Goal: Communication & Community: Answer question/provide support

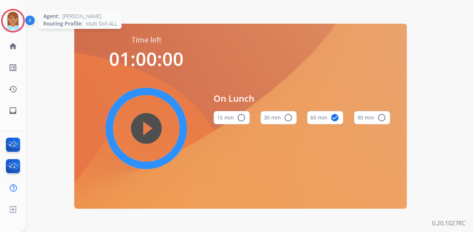
click at [17, 18] on img at bounding box center [13, 20] width 21 height 21
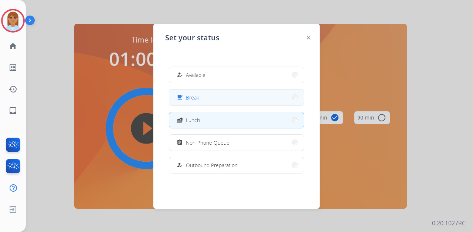
click at [184, 99] on div "free_breakfast" at bounding box center [180, 97] width 11 height 9
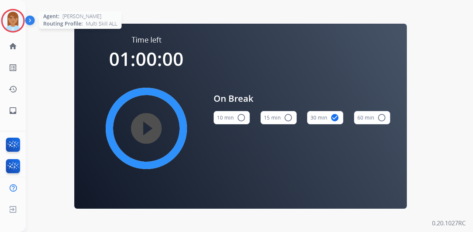
click at [15, 13] on img at bounding box center [13, 20] width 21 height 21
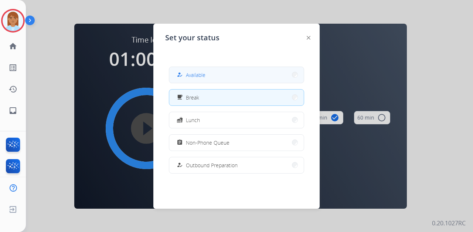
click at [235, 75] on button "how_to_reg Available" at bounding box center [236, 75] width 134 height 16
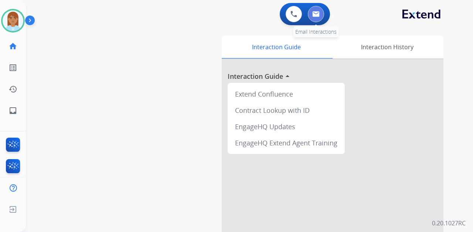
click at [314, 9] on button at bounding box center [316, 14] width 16 height 16
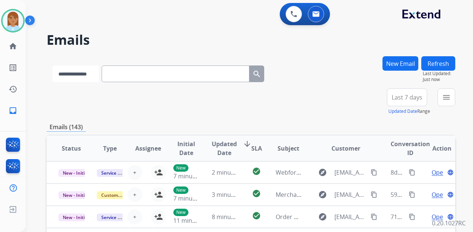
click at [85, 74] on select "**********" at bounding box center [75, 73] width 46 height 17
select select "**********"
click at [52, 65] on select "**********" at bounding box center [75, 73] width 46 height 17
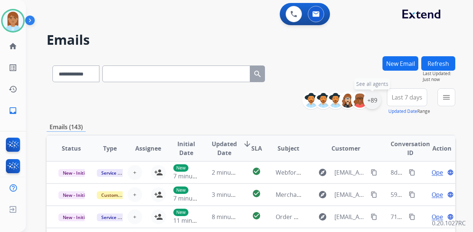
click at [373, 102] on div "+89" at bounding box center [372, 100] width 18 height 18
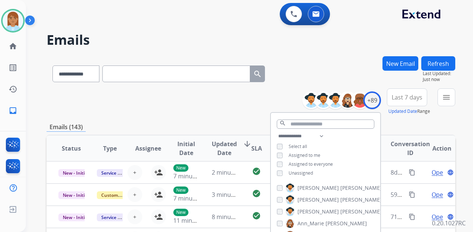
click at [298, 171] on span "Unassigned" at bounding box center [300, 173] width 24 height 6
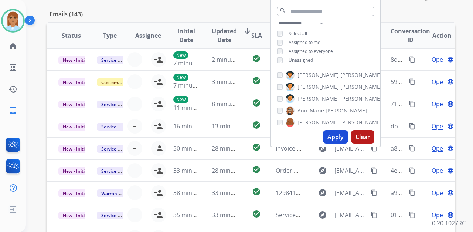
scroll to position [123, 0]
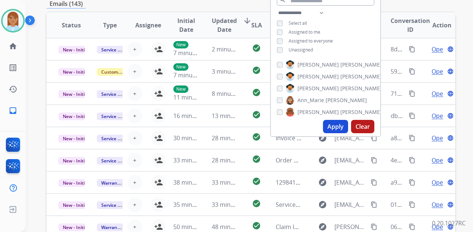
click at [329, 128] on button "Apply" at bounding box center [335, 126] width 25 height 13
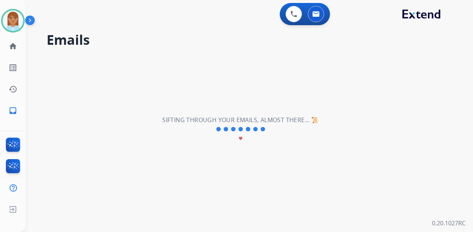
scroll to position [0, 0]
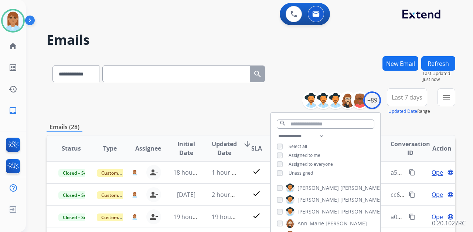
click at [396, 92] on button "Last 7 days" at bounding box center [407, 97] width 40 height 18
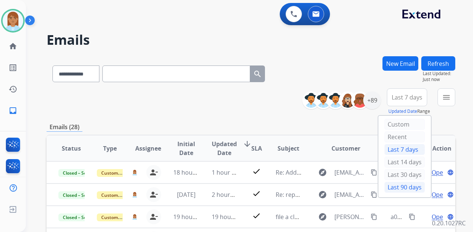
click at [384, 185] on div "Last 90 days" at bounding box center [404, 186] width 41 height 11
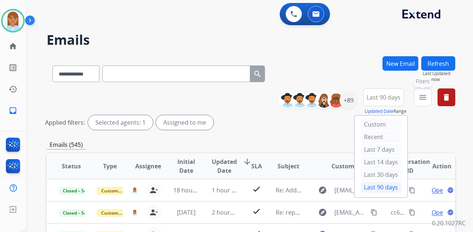
click at [425, 96] on mat-icon "menu" at bounding box center [422, 97] width 9 height 9
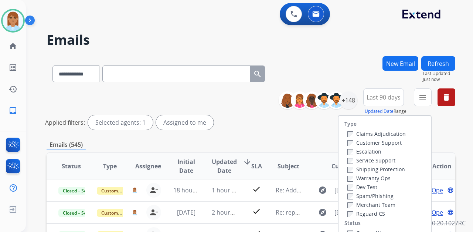
click at [371, 143] on label "Customer Support" at bounding box center [374, 142] width 54 height 7
click at [359, 170] on label "Shipping Protection" at bounding box center [376, 168] width 58 height 7
click at [352, 212] on label "Reguard CS" at bounding box center [366, 213] width 38 height 7
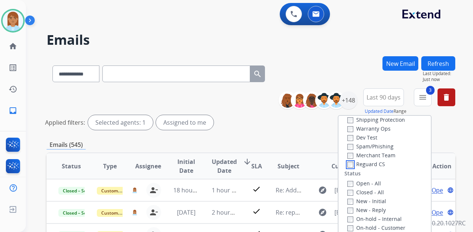
scroll to position [98, 0]
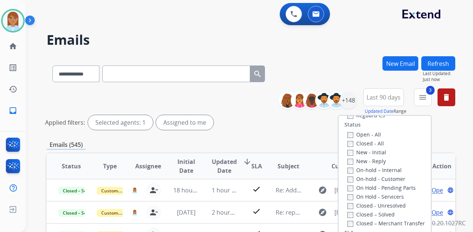
click at [363, 136] on label "Open - All" at bounding box center [364, 134] width 34 height 7
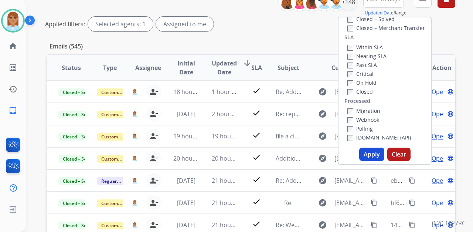
click at [359, 157] on button "Apply" at bounding box center [371, 153] width 25 height 13
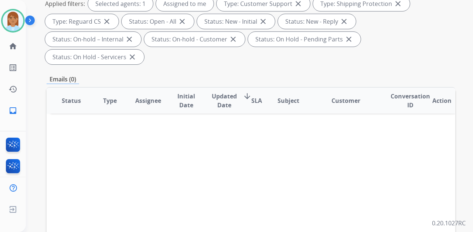
scroll to position [0, 0]
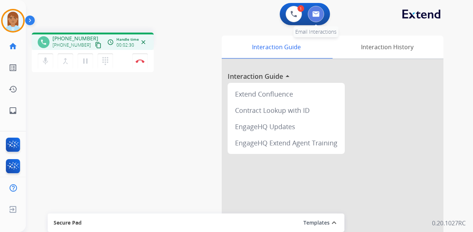
click at [319, 11] on img at bounding box center [315, 14] width 7 height 6
select select "**********"
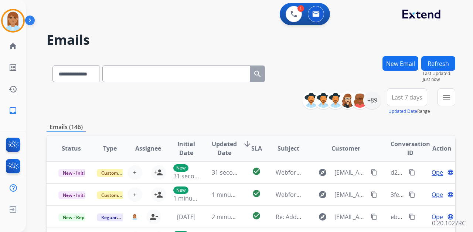
click at [388, 60] on button "New Email" at bounding box center [400, 63] width 36 height 14
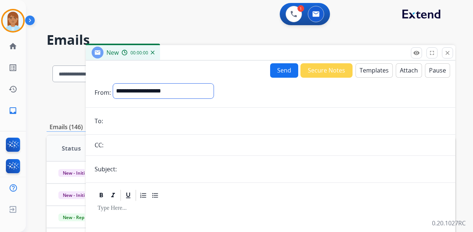
click at [176, 91] on select "**********" at bounding box center [163, 90] width 100 height 15
select select "**********"
click at [113, 83] on select "**********" at bounding box center [163, 90] width 100 height 15
click at [141, 129] on form "**********" at bounding box center [270, 206] width 369 height 256
click at [141, 118] on input "email" at bounding box center [275, 121] width 341 height 15
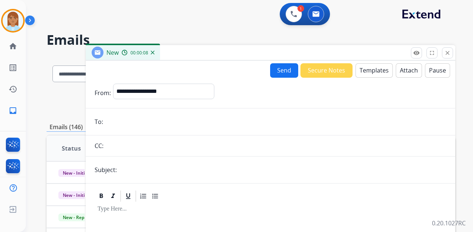
paste input "**********"
type input "**********"
click at [140, 174] on input "text" at bounding box center [282, 169] width 327 height 15
type input "**********"
click at [362, 71] on button "Templates" at bounding box center [373, 70] width 37 height 14
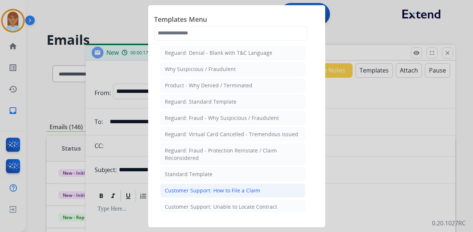
click at [228, 183] on li "Customer Support: How to File a Claim" at bounding box center [232, 190] width 145 height 14
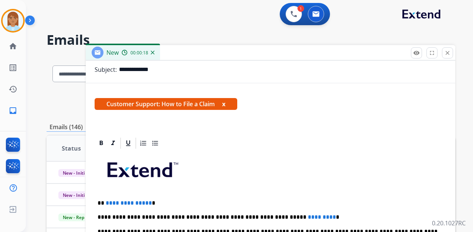
scroll to position [141, 0]
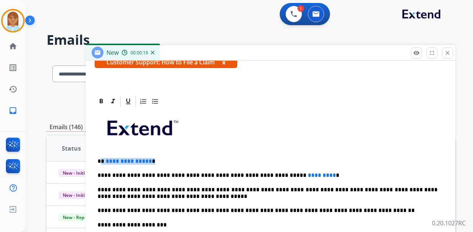
drag, startPoint x: 102, startPoint y: 159, endPoint x: 167, endPoint y: 156, distance: 65.1
click at [157, 160] on p "**********" at bounding box center [267, 161] width 340 height 7
drag, startPoint x: 267, startPoint y: 172, endPoint x: 292, endPoint y: 172, distance: 24.4
click at [308, 172] on span "*********" at bounding box center [322, 175] width 28 height 6
drag, startPoint x: 314, startPoint y: 174, endPoint x: 267, endPoint y: 176, distance: 46.2
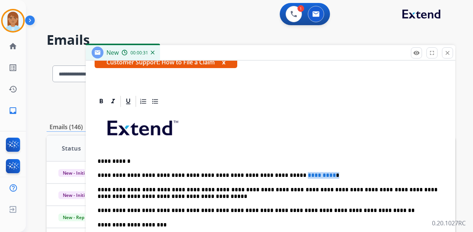
click at [267, 176] on p "**********" at bounding box center [267, 175] width 340 height 7
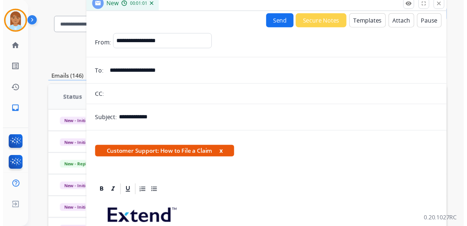
scroll to position [0, 0]
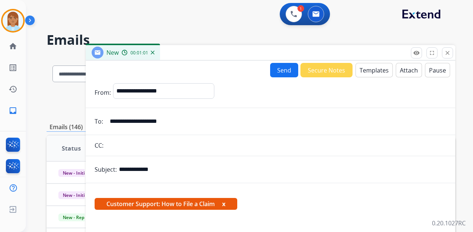
click at [283, 76] on button "Send" at bounding box center [284, 70] width 28 height 14
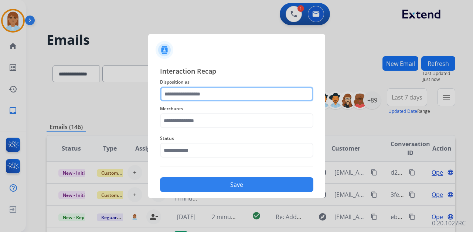
click at [213, 92] on input "text" at bounding box center [236, 93] width 153 height 15
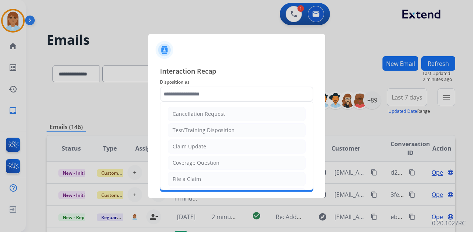
click at [202, 179] on li "File a Claim" at bounding box center [237, 179] width 138 height 14
type input "**********"
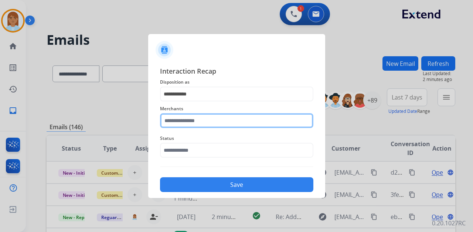
click at [204, 122] on input "text" at bounding box center [236, 120] width 153 height 15
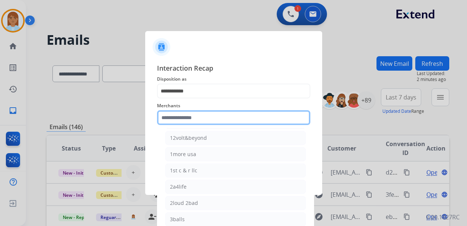
scroll to position [24, 0]
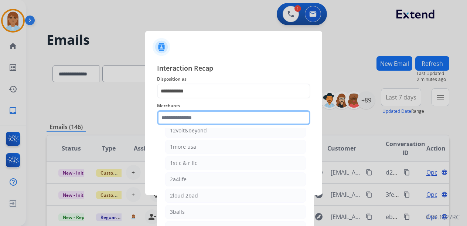
click at [168, 116] on input "text" at bounding box center [233, 117] width 153 height 15
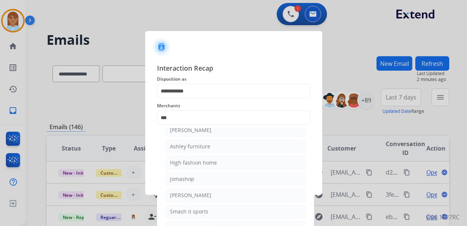
click at [197, 127] on div "Merchants *** Ashley - Reguard Ashley furniture High fashion home Jomashop Sam …" at bounding box center [233, 113] width 153 height 30
click at [202, 130] on div "[PERSON_NAME]" at bounding box center [190, 129] width 41 height 7
type input "**********"
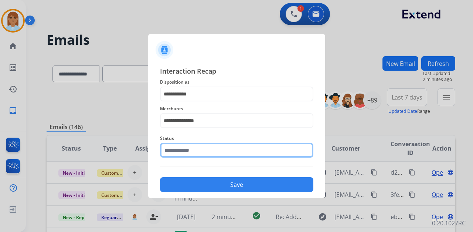
click at [197, 147] on input "text" at bounding box center [236, 150] width 153 height 15
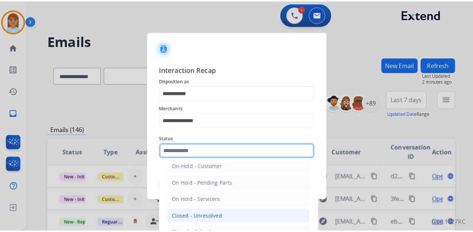
scroll to position [42, 0]
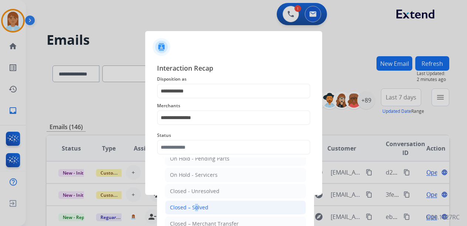
click at [192, 206] on div "Closed – Solved" at bounding box center [189, 206] width 38 height 7
type input "**********"
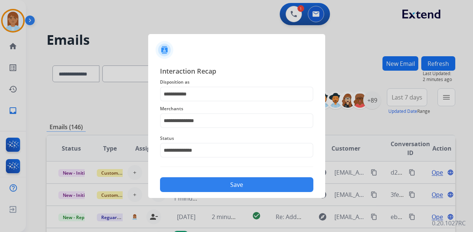
click at [196, 181] on button "Save" at bounding box center [236, 184] width 153 height 15
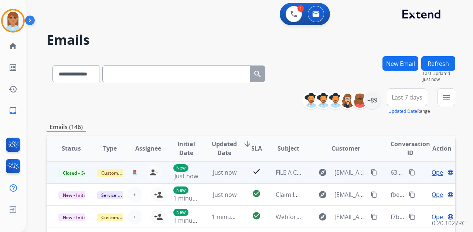
click at [428, 172] on div "Open language" at bounding box center [441, 172] width 26 height 9
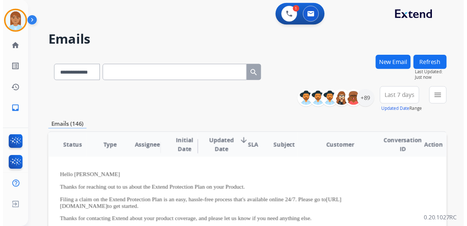
scroll to position [0, 0]
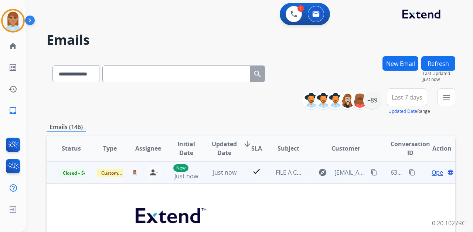
click at [434, 171] on span "Open" at bounding box center [438, 172] width 15 height 9
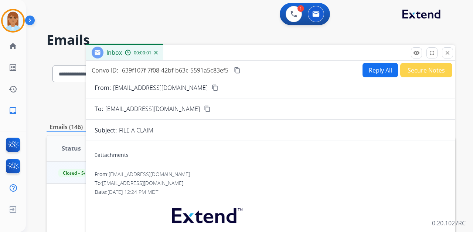
click at [374, 70] on button "Reply All" at bounding box center [379, 70] width 35 height 14
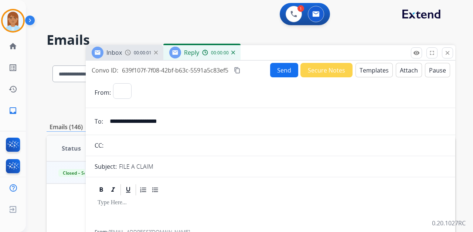
select select "**********"
click at [276, 69] on button "Send" at bounding box center [284, 70] width 28 height 14
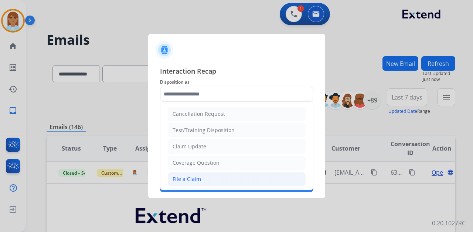
click at [192, 176] on div "File a Claim" at bounding box center [186, 178] width 28 height 7
type input "**********"
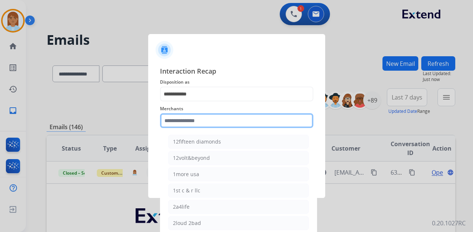
click at [197, 125] on input "text" at bounding box center [236, 120] width 153 height 15
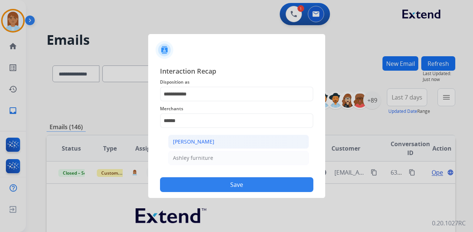
click at [202, 141] on div "[PERSON_NAME]" at bounding box center [193, 141] width 41 height 7
type input "**********"
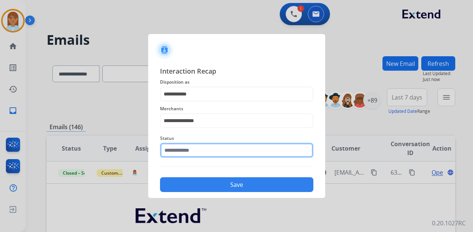
click at [200, 150] on input "text" at bounding box center [236, 150] width 153 height 15
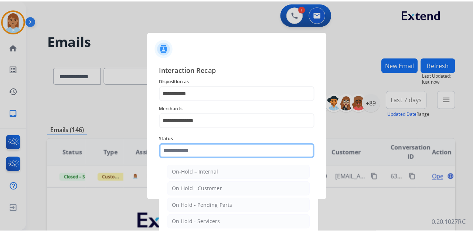
scroll to position [42, 0]
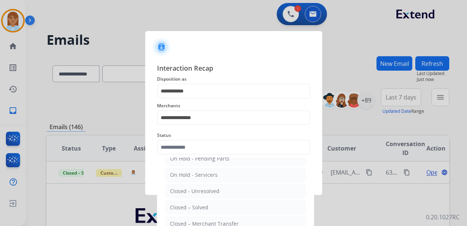
drag, startPoint x: 206, startPoint y: 208, endPoint x: 208, endPoint y: 204, distance: 4.6
click at [207, 207] on div "Closed – Solved" at bounding box center [189, 206] width 38 height 7
type input "**********"
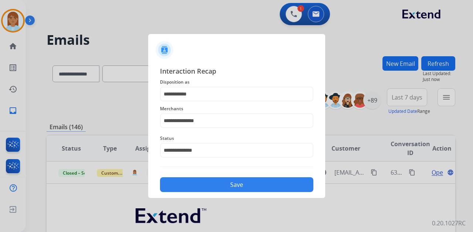
click at [213, 187] on button "Save" at bounding box center [236, 184] width 153 height 15
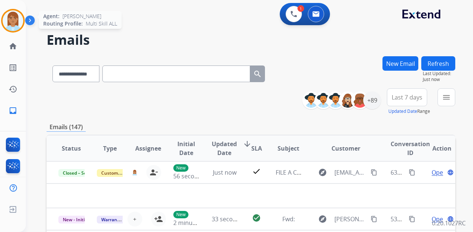
click at [24, 19] on div at bounding box center [13, 21] width 24 height 24
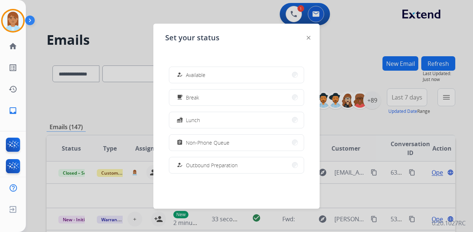
click at [151, 28] on div at bounding box center [236, 116] width 473 height 232
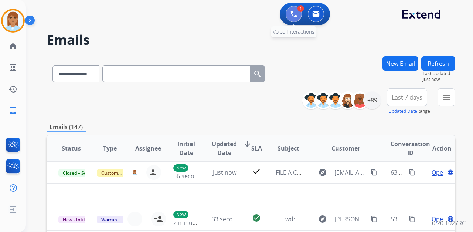
click at [289, 15] on button at bounding box center [293, 14] width 16 height 16
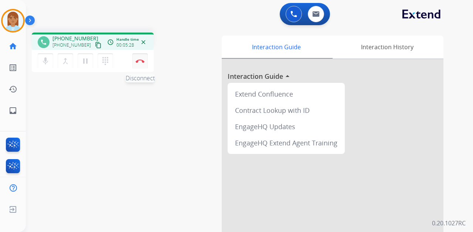
click at [137, 58] on button "Disconnect" at bounding box center [140, 61] width 16 height 16
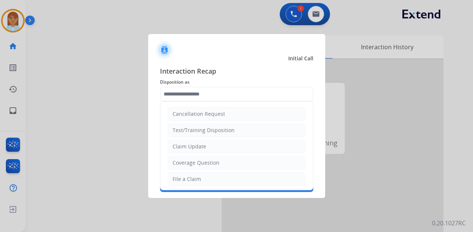
click at [212, 88] on input "text" at bounding box center [236, 93] width 153 height 15
click at [205, 178] on li "File a Claim" at bounding box center [237, 179] width 138 height 14
type input "**********"
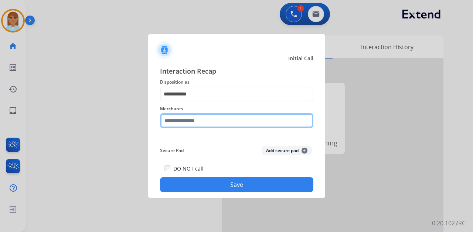
click at [203, 123] on input "text" at bounding box center [236, 120] width 153 height 15
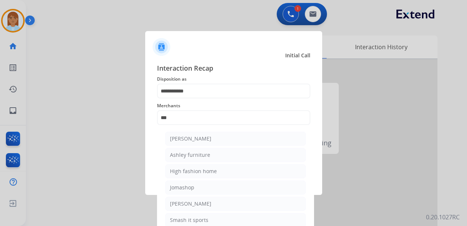
click at [192, 146] on ul "Ashley - Reguard Ashley furniture High fashion home Jomashop Sam ash Smash it s…" at bounding box center [235, 189] width 145 height 123
click at [206, 137] on div "[PERSON_NAME]" at bounding box center [190, 138] width 41 height 7
type input "**********"
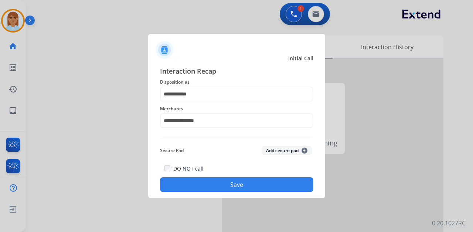
click at [222, 182] on button "Save" at bounding box center [236, 184] width 153 height 15
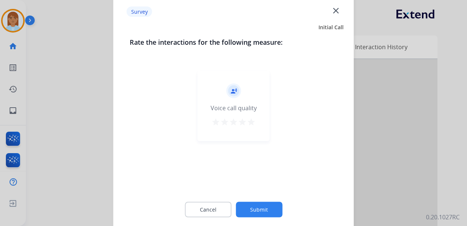
click at [256, 122] on div "record_voice_over Voice call quality star star star star star" at bounding box center [234, 106] width 72 height 70
click at [257, 112] on div "record_voice_over Voice call quality star star star star star" at bounding box center [234, 106] width 72 height 70
click at [249, 114] on div "record_voice_over Voice call quality star star star star star" at bounding box center [234, 106] width 72 height 70
click at [244, 114] on div "record_voice_over Voice call quality star star star star star" at bounding box center [234, 106] width 72 height 70
click at [249, 112] on div "Voice call quality" at bounding box center [233, 107] width 46 height 9
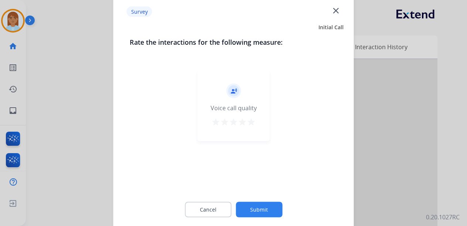
click at [235, 117] on mat-icon "star" at bounding box center [233, 121] width 9 height 9
click at [241, 127] on button "star" at bounding box center [242, 122] width 9 height 11
click at [246, 123] on div "star star star star star" at bounding box center [233, 122] width 44 height 11
click at [249, 121] on mat-icon "star" at bounding box center [251, 121] width 9 height 9
click at [250, 205] on button "Submit" at bounding box center [259, 209] width 47 height 16
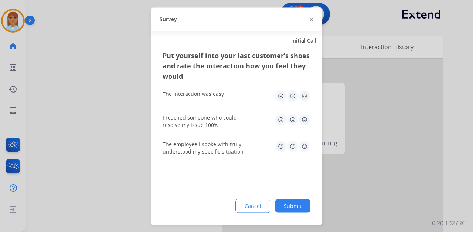
click at [303, 95] on img at bounding box center [304, 96] width 12 height 12
click at [305, 120] on img at bounding box center [304, 119] width 12 height 12
click at [307, 147] on img at bounding box center [304, 146] width 12 height 12
click at [295, 206] on button "Submit" at bounding box center [292, 205] width 35 height 13
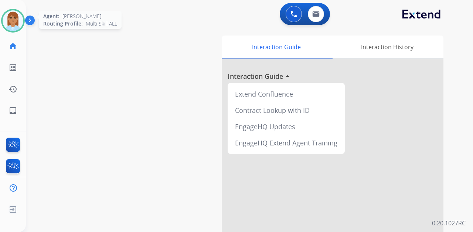
click at [16, 12] on img at bounding box center [13, 20] width 21 height 21
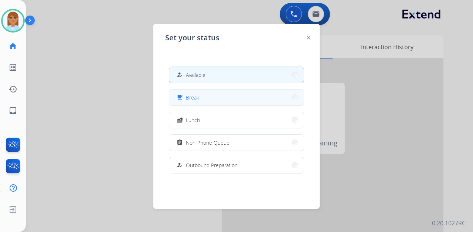
click at [237, 100] on button "free_breakfast Break" at bounding box center [236, 97] width 134 height 16
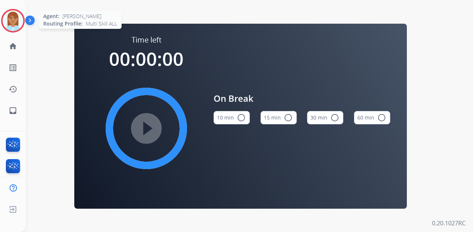
click at [16, 16] on img at bounding box center [13, 20] width 21 height 21
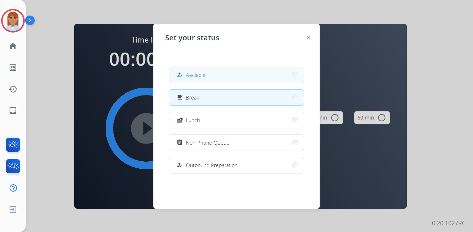
click at [227, 80] on button "how_to_reg Available" at bounding box center [236, 75] width 134 height 16
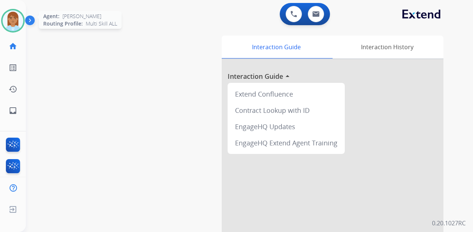
click at [19, 29] on img at bounding box center [13, 20] width 21 height 21
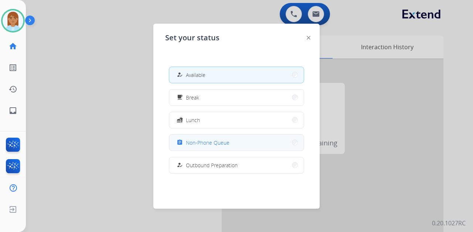
click at [215, 146] on button "assignment Non-Phone Queue" at bounding box center [236, 142] width 134 height 16
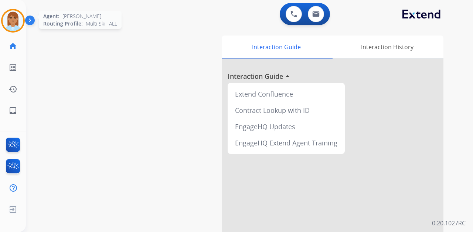
click at [11, 18] on img at bounding box center [13, 20] width 21 height 21
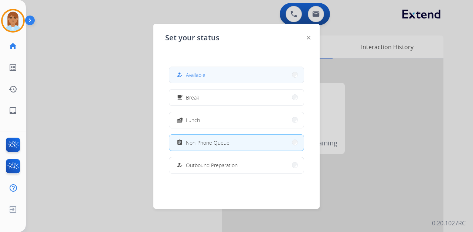
click at [204, 72] on span "Available" at bounding box center [196, 75] width 20 height 8
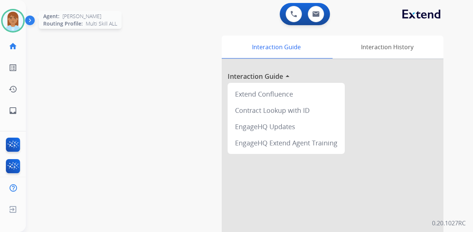
click at [11, 22] on img at bounding box center [13, 20] width 21 height 21
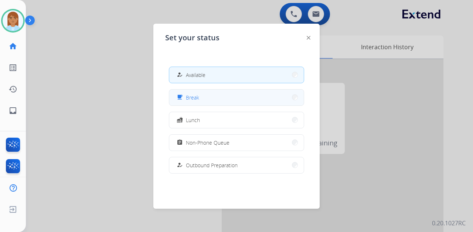
click at [242, 97] on button "free_breakfast Break" at bounding box center [236, 97] width 134 height 16
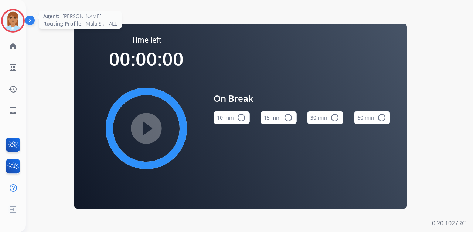
click at [16, 24] on img at bounding box center [13, 20] width 21 height 21
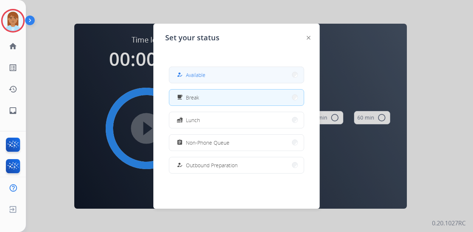
click at [224, 77] on button "how_to_reg Available" at bounding box center [236, 75] width 134 height 16
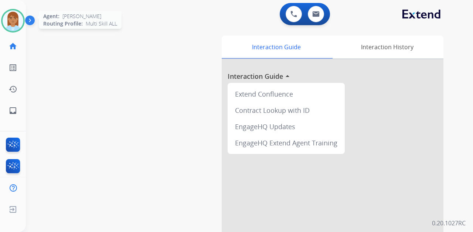
click at [18, 17] on img at bounding box center [13, 20] width 21 height 21
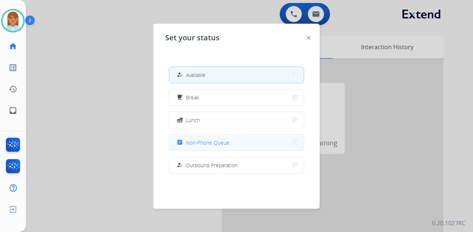
click at [215, 145] on span "Non-Phone Queue" at bounding box center [208, 142] width 44 height 8
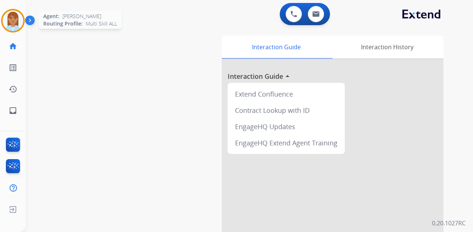
click at [13, 13] on img at bounding box center [13, 20] width 21 height 21
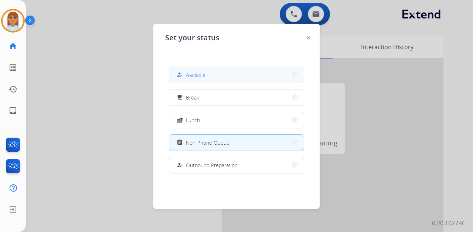
click at [188, 75] on span "Available" at bounding box center [196, 75] width 20 height 8
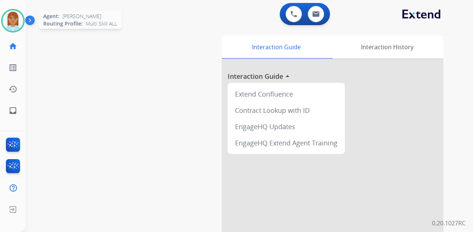
click at [20, 16] on img at bounding box center [13, 20] width 21 height 21
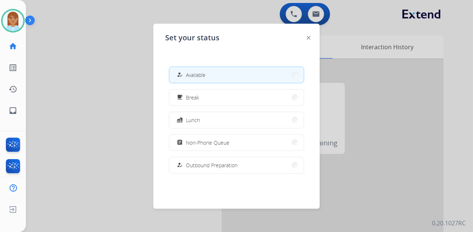
click at [81, 147] on div at bounding box center [236, 116] width 473 height 232
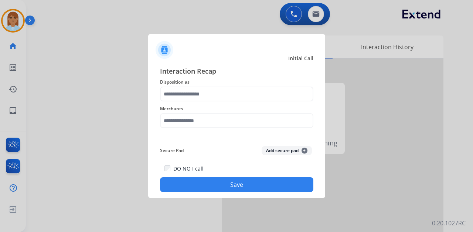
click at [208, 181] on button "Save" at bounding box center [236, 184] width 153 height 15
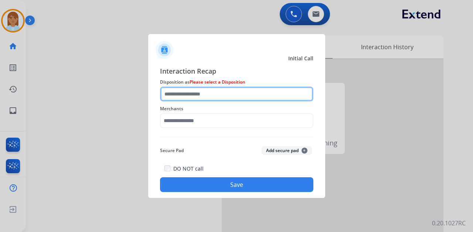
click at [220, 88] on input "text" at bounding box center [236, 93] width 153 height 15
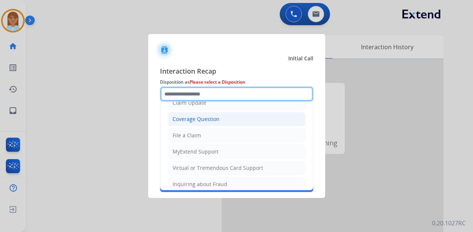
scroll to position [112, 0]
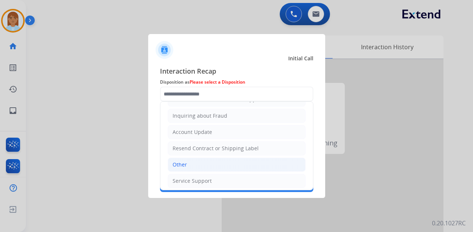
click at [195, 159] on li "Other" at bounding box center [237, 164] width 138 height 14
type input "*****"
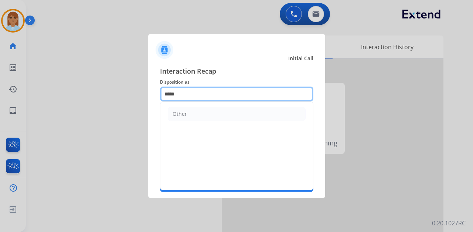
drag, startPoint x: 199, startPoint y: 98, endPoint x: 100, endPoint y: 99, distance: 99.7
click at [0, 92] on app-contact-recap-modal "Initial Call Interaction Recap Disposition as ***** Other Merchants Secure Pad …" at bounding box center [0, 116] width 0 height 232
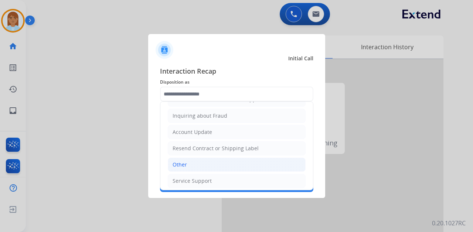
click at [197, 159] on li "Other" at bounding box center [237, 164] width 138 height 14
type input "*****"
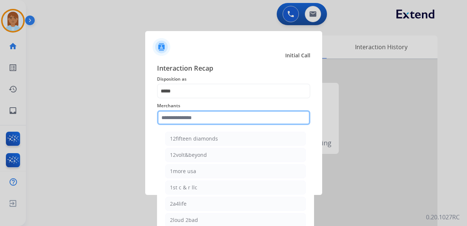
click at [209, 115] on input "text" at bounding box center [233, 117] width 153 height 15
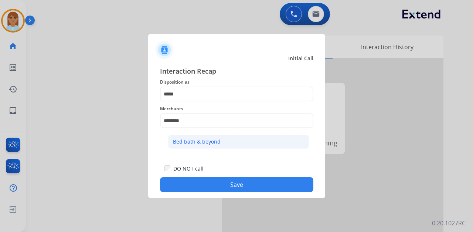
click at [206, 145] on li "Bed bath & beyond" at bounding box center [238, 141] width 141 height 14
type input "**********"
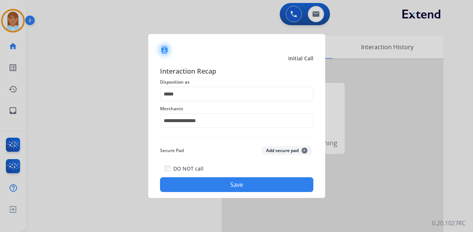
click at [217, 184] on button "Save" at bounding box center [236, 184] width 153 height 15
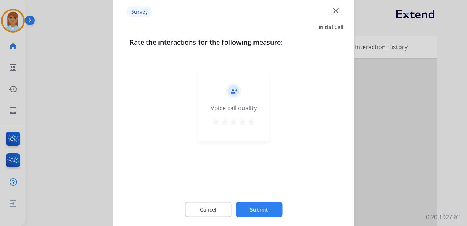
click at [239, 120] on mat-icon "star" at bounding box center [242, 121] width 9 height 9
click at [258, 120] on div "record_voice_over Voice call quality star star star star star" at bounding box center [234, 106] width 72 height 70
click at [253, 121] on mat-icon "star" at bounding box center [251, 121] width 9 height 9
click at [254, 210] on button "Submit" at bounding box center [259, 209] width 47 height 16
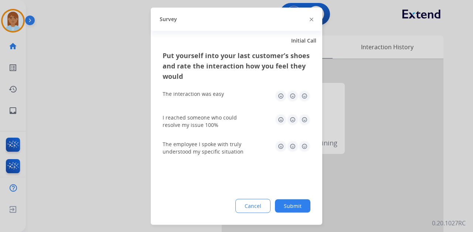
click at [304, 93] on img at bounding box center [304, 96] width 12 height 12
drag, startPoint x: 304, startPoint y: 112, endPoint x: 303, endPoint y: 116, distance: 3.8
click at [304, 113] on div "I reached someone who could resolve my issue 100%" at bounding box center [236, 120] width 148 height 27
click at [302, 123] on img at bounding box center [304, 119] width 12 height 12
click at [304, 146] on img at bounding box center [304, 146] width 12 height 12
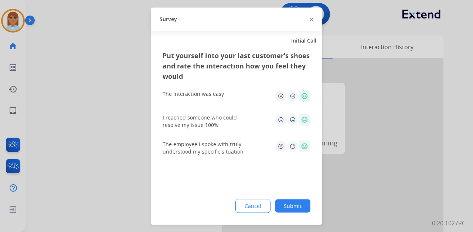
click at [296, 203] on button "Submit" at bounding box center [292, 205] width 35 height 13
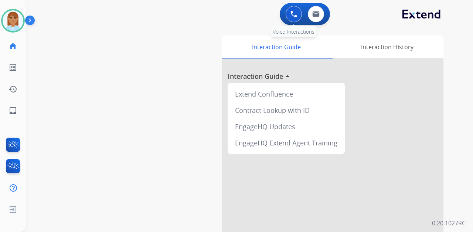
click at [292, 6] on button at bounding box center [293, 14] width 16 height 16
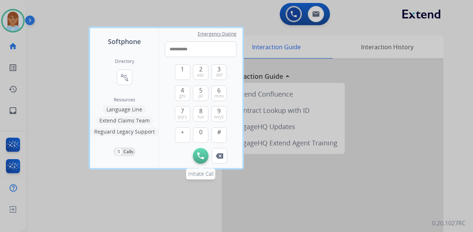
type input "**********"
click at [205, 155] on button "Initiate Call" at bounding box center [201, 156] width 16 height 16
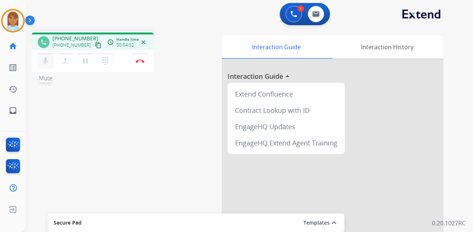
click at [40, 64] on button "mic Mute" at bounding box center [46, 61] width 16 height 16
click at [40, 64] on button "mic_off Mute" at bounding box center [46, 61] width 16 height 16
click at [141, 63] on button "Disconnect" at bounding box center [140, 61] width 16 height 16
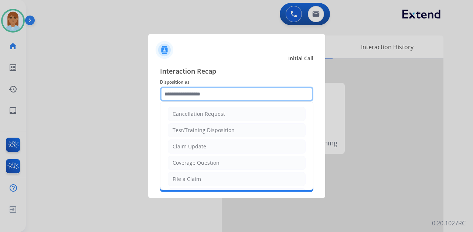
click at [202, 86] on input "text" at bounding box center [236, 93] width 153 height 15
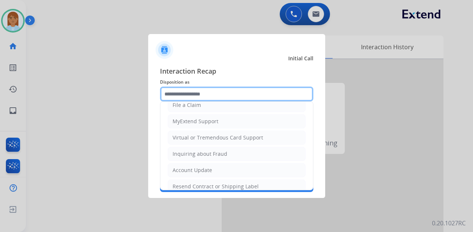
scroll to position [0, 0]
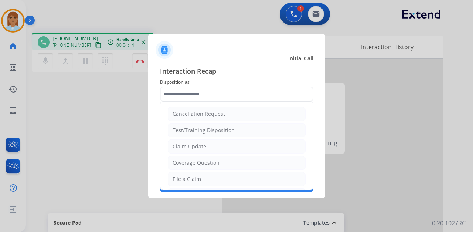
click at [125, 144] on div at bounding box center [236, 116] width 473 height 232
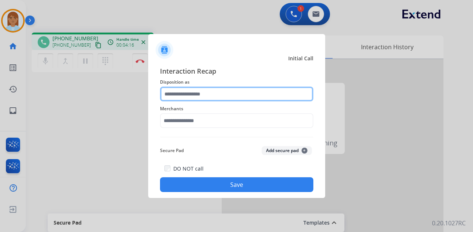
click at [197, 92] on input "text" at bounding box center [236, 93] width 153 height 15
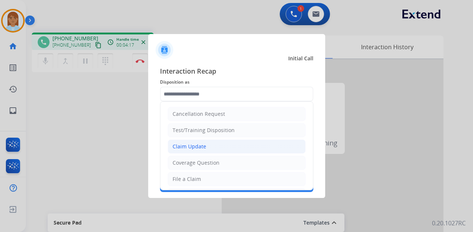
click at [206, 144] on li "Claim Update" at bounding box center [237, 146] width 138 height 14
type input "**********"
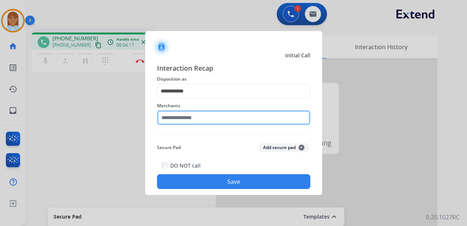
click at [209, 126] on div "Merchants" at bounding box center [233, 113] width 153 height 30
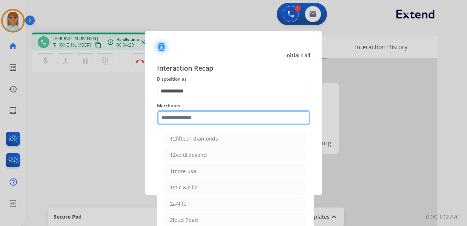
click at [191, 115] on input "text" at bounding box center [233, 117] width 153 height 15
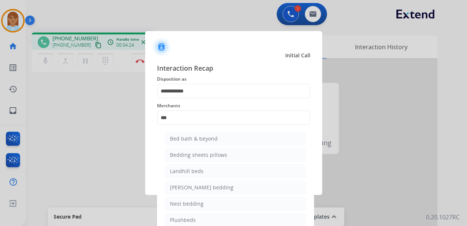
drag, startPoint x: 204, startPoint y: 138, endPoint x: 208, endPoint y: 137, distance: 4.6
click at [205, 137] on div "Bed bath & beyond" at bounding box center [194, 138] width 48 height 7
type input "**********"
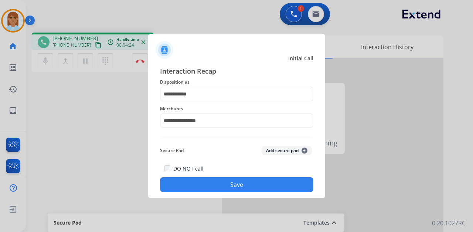
click at [213, 188] on button "Save" at bounding box center [236, 184] width 153 height 15
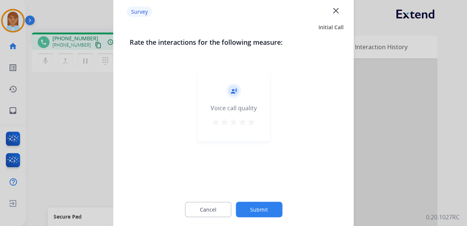
click at [237, 117] on div "star star star star star" at bounding box center [233, 122] width 44 height 11
click at [247, 121] on mat-icon "star" at bounding box center [251, 121] width 9 height 9
click at [267, 207] on button "Submit" at bounding box center [259, 209] width 47 height 16
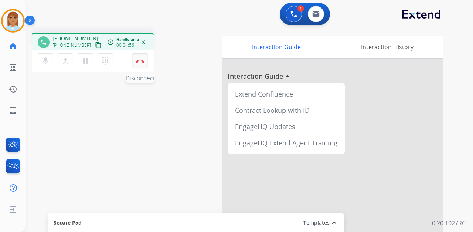
click at [140, 59] on img at bounding box center [140, 61] width 9 height 4
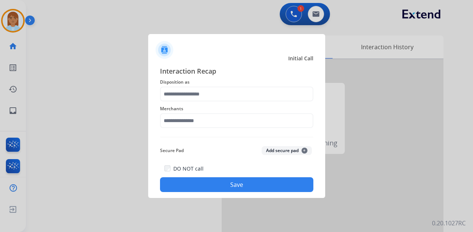
click at [186, 28] on div at bounding box center [236, 116] width 473 height 232
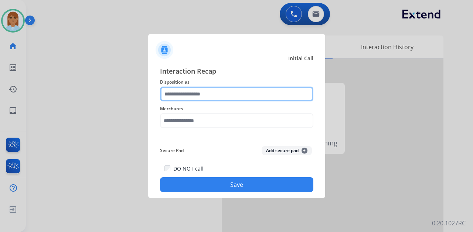
click at [188, 95] on input "text" at bounding box center [236, 93] width 153 height 15
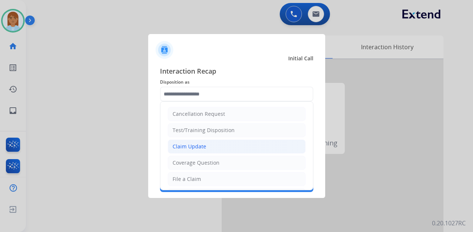
click at [186, 148] on div "Claim Update" at bounding box center [189, 146] width 34 height 7
type input "**********"
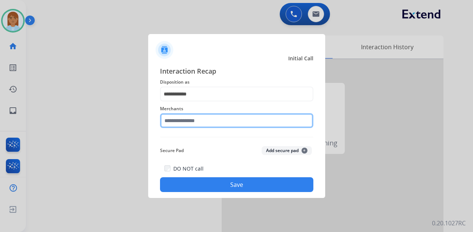
click at [190, 123] on input "text" at bounding box center [236, 120] width 153 height 15
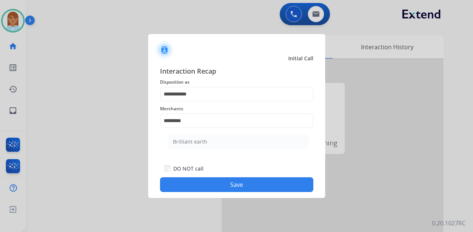
click at [193, 145] on li "Brilliant earth" at bounding box center [238, 141] width 141 height 14
type input "**********"
click at [208, 189] on button "Save" at bounding box center [236, 184] width 153 height 15
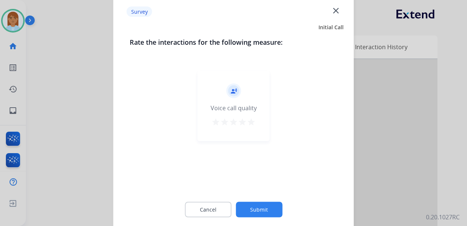
click at [245, 116] on div "record_voice_over Voice call quality star star star star star" at bounding box center [234, 106] width 72 height 70
click at [250, 120] on mat-icon "star" at bounding box center [251, 121] width 9 height 9
click at [260, 211] on button "Submit" at bounding box center [259, 209] width 47 height 16
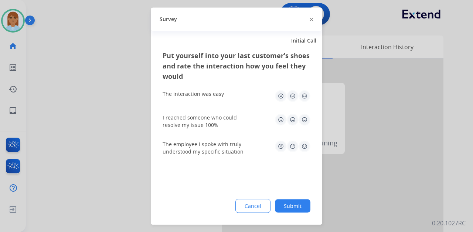
click at [305, 95] on img at bounding box center [304, 96] width 12 height 12
click at [305, 117] on img at bounding box center [304, 119] width 12 height 12
click at [306, 146] on img at bounding box center [304, 146] width 12 height 12
click at [290, 204] on button "Submit" at bounding box center [292, 205] width 35 height 13
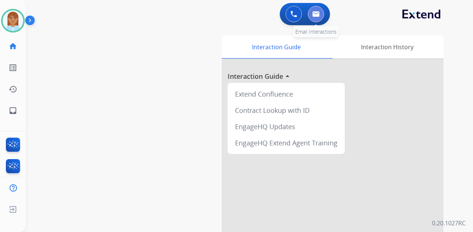
click at [312, 13] on img at bounding box center [315, 14] width 7 height 6
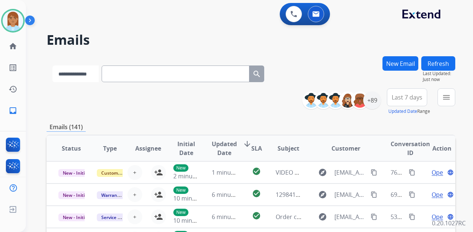
click at [89, 69] on select "**********" at bounding box center [75, 73] width 46 height 17
select select "**********"
click at [52, 65] on select "**********" at bounding box center [75, 73] width 46 height 17
click at [140, 76] on input "text" at bounding box center [176, 73] width 148 height 17
click at [143, 78] on input "text" at bounding box center [176, 73] width 148 height 17
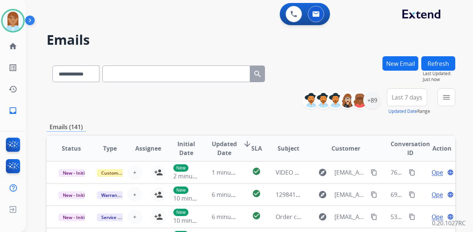
paste input "**********"
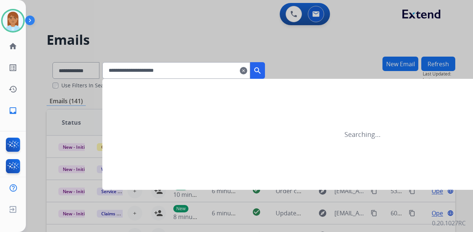
type input "**********"
click at [262, 72] on mat-icon "search" at bounding box center [257, 70] width 9 height 9
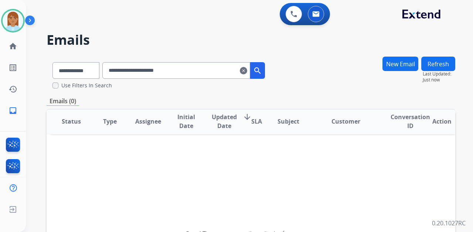
scroll to position [1, 0]
click at [262, 72] on mat-icon "search" at bounding box center [257, 70] width 9 height 9
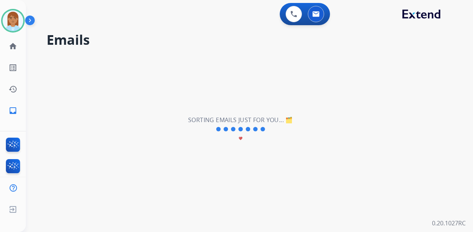
click at [266, 72] on div "**********" at bounding box center [240, 129] width 429 height 205
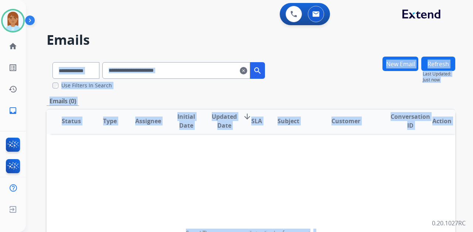
click at [125, 44] on h2 "Emails" at bounding box center [251, 39] width 408 height 15
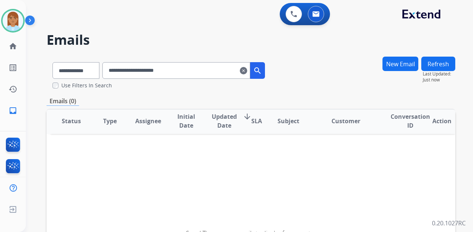
click at [247, 71] on mat-icon "clear" at bounding box center [243, 70] width 7 height 9
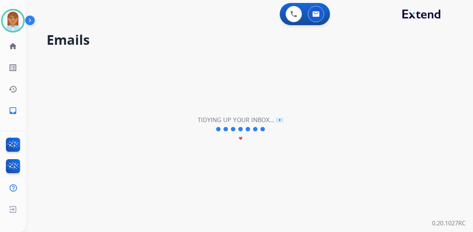
select select "**********"
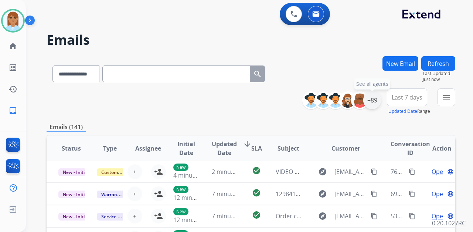
click at [373, 100] on div "+89" at bounding box center [372, 100] width 18 height 18
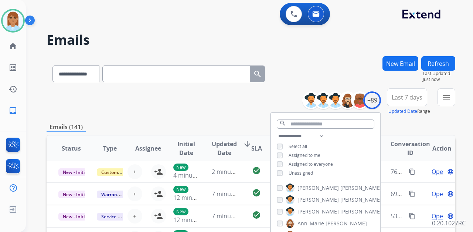
click at [234, 110] on div "**********" at bounding box center [251, 101] width 408 height 27
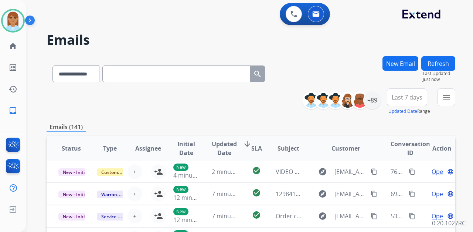
click at [402, 99] on span "Last 7 days" at bounding box center [406, 97] width 31 height 3
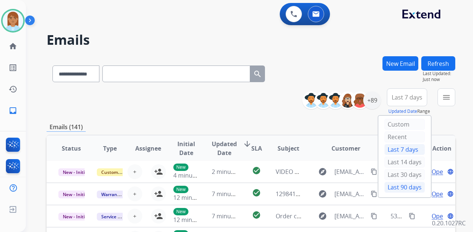
click at [394, 183] on div "Last 90 days" at bounding box center [404, 186] width 41 height 11
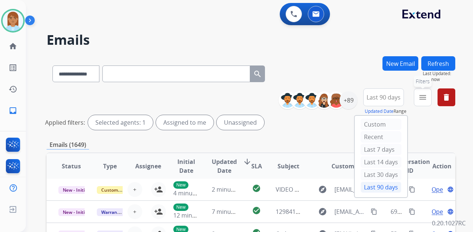
click at [428, 97] on button "menu Filters" at bounding box center [423, 97] width 18 height 18
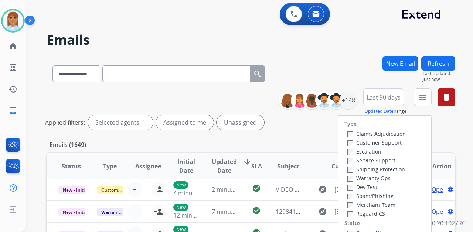
click at [373, 142] on label "Customer Support" at bounding box center [374, 142] width 54 height 7
click at [371, 171] on label "Shipping Protection" at bounding box center [376, 168] width 58 height 7
click at [363, 213] on label "Reguard CS" at bounding box center [366, 213] width 38 height 7
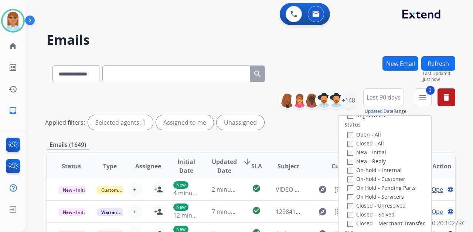
click at [357, 131] on label "Open - All" at bounding box center [364, 134] width 34 height 7
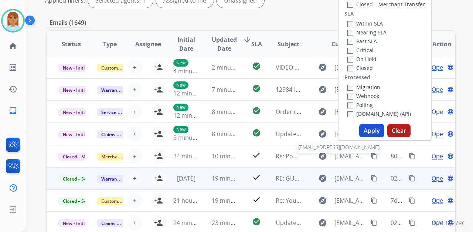
scroll to position [123, 0]
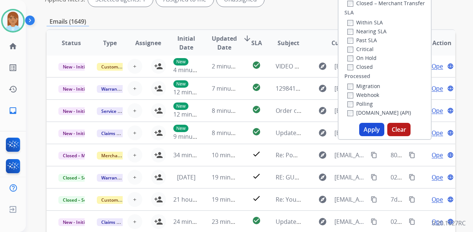
click at [363, 128] on button "Apply" at bounding box center [371, 129] width 25 height 13
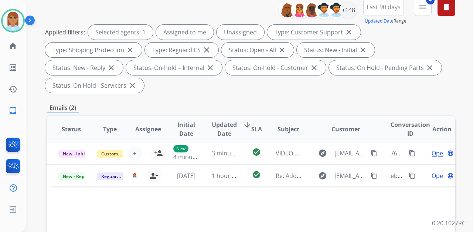
scroll to position [0, 0]
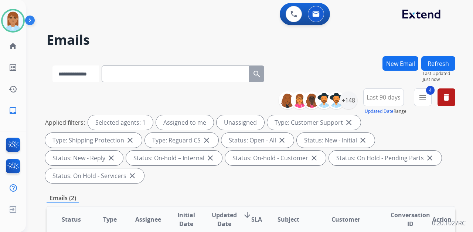
click at [72, 78] on select "**********" at bounding box center [75, 73] width 46 height 17
select select "**********"
click at [52, 65] on select "**********" at bounding box center [75, 73] width 46 height 17
paste input "**********"
type input "**********"
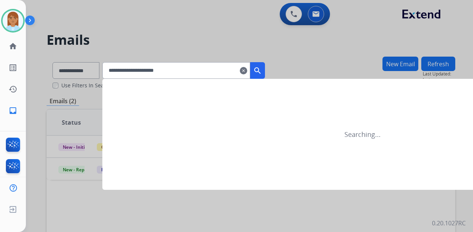
click at [262, 69] on mat-icon "search" at bounding box center [257, 70] width 9 height 9
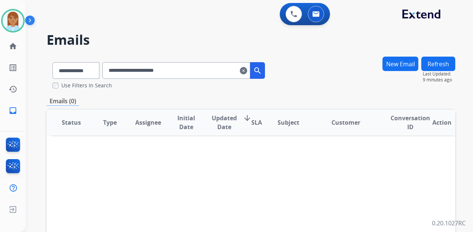
click at [247, 72] on mat-icon "clear" at bounding box center [243, 70] width 7 height 9
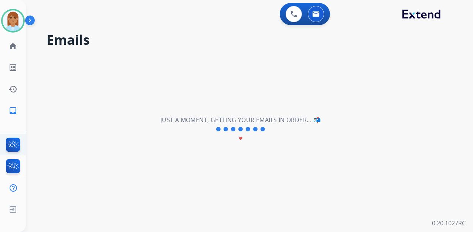
select select "**********"
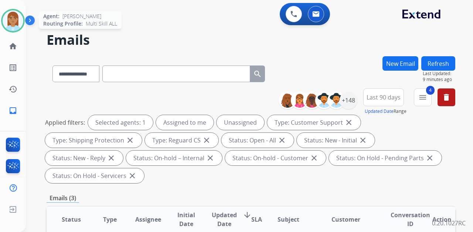
click at [12, 24] on img at bounding box center [13, 20] width 21 height 21
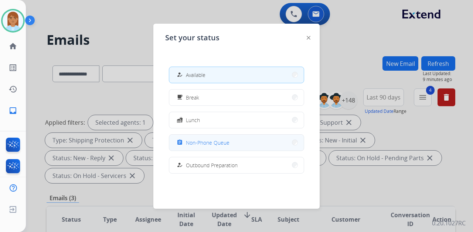
click at [227, 147] on button "assignment Non-Phone Queue" at bounding box center [236, 142] width 134 height 16
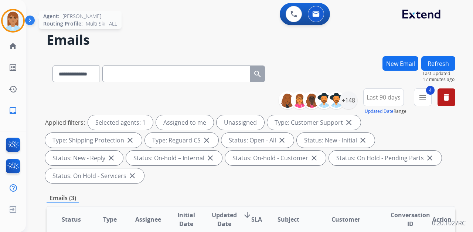
click at [17, 24] on img at bounding box center [13, 20] width 21 height 21
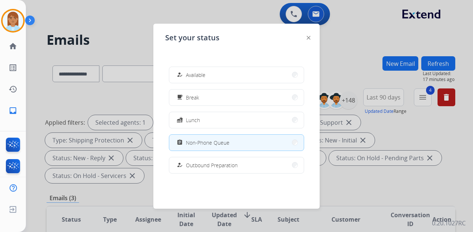
click at [254, 65] on div "how_to_reg Available free_breakfast Break fastfood Lunch assignment Non-Phone Q…" at bounding box center [236, 120] width 143 height 118
click at [231, 73] on button "how_to_reg Available" at bounding box center [236, 75] width 134 height 16
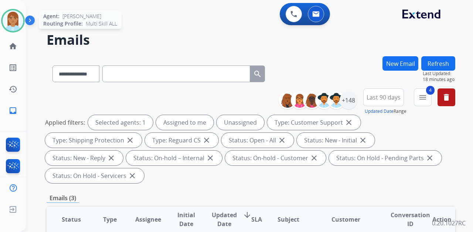
click at [16, 23] on img at bounding box center [13, 20] width 21 height 21
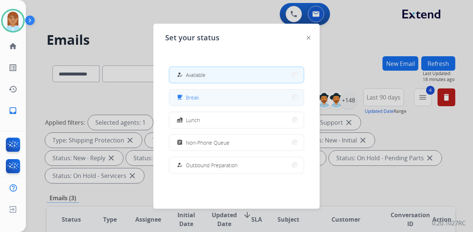
click at [202, 102] on button "free_breakfast Break" at bounding box center [236, 97] width 134 height 16
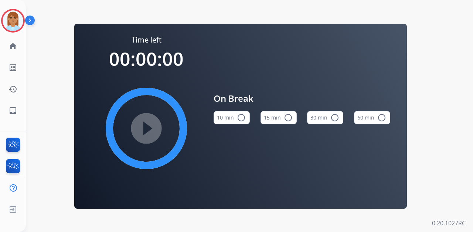
click at [274, 117] on button "15 min radio_button_unchecked" at bounding box center [278, 117] width 36 height 13
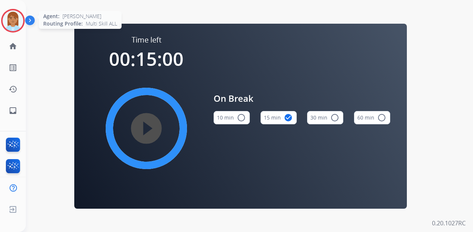
click at [14, 25] on img at bounding box center [13, 20] width 21 height 21
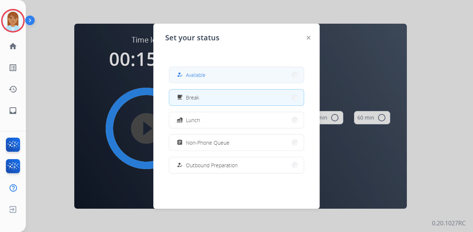
click at [245, 75] on button "how_to_reg Available" at bounding box center [236, 75] width 134 height 16
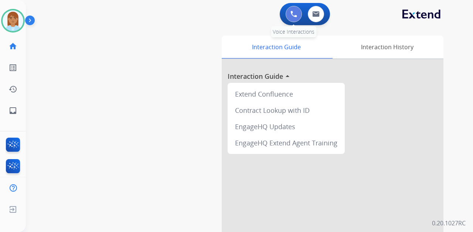
click at [295, 17] on img at bounding box center [293, 14] width 7 height 7
click at [292, 20] on button at bounding box center [293, 14] width 16 height 16
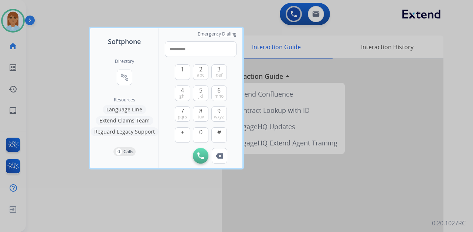
type input "**********"
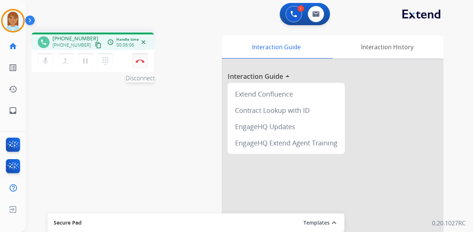
click at [141, 63] on button "Disconnect" at bounding box center [140, 61] width 16 height 16
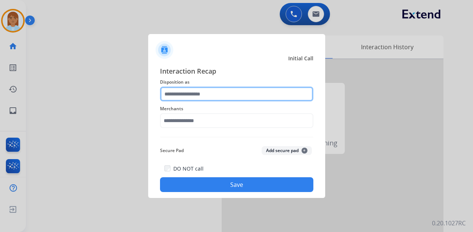
click at [176, 92] on input "text" at bounding box center [236, 93] width 153 height 15
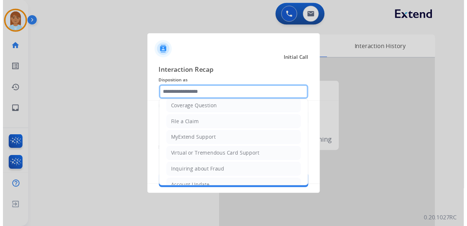
scroll to position [144, 0]
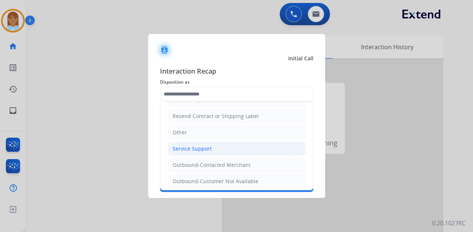
click at [197, 149] on li "Service Support" at bounding box center [237, 148] width 138 height 14
type input "**********"
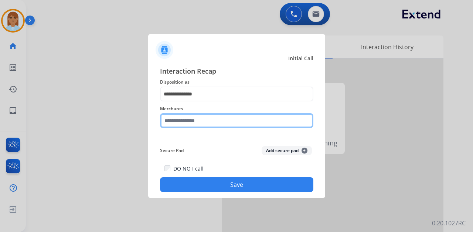
click at [193, 127] on div "Merchants" at bounding box center [236, 116] width 153 height 30
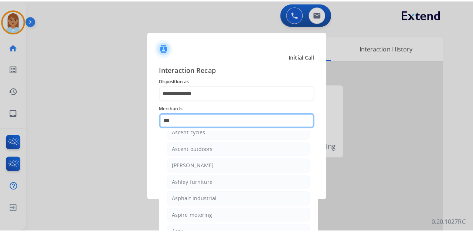
scroll to position [10, 0]
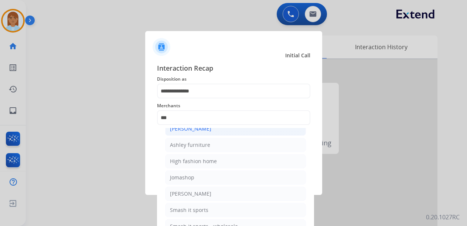
click at [179, 128] on div "[PERSON_NAME]" at bounding box center [190, 128] width 41 height 7
type input "**********"
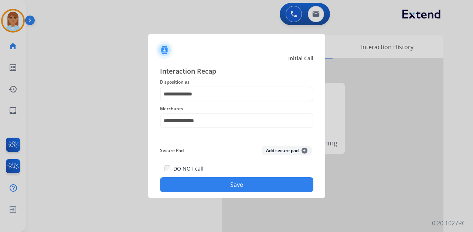
click at [190, 187] on button "Save" at bounding box center [236, 184] width 153 height 15
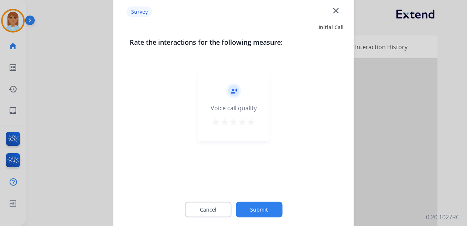
click at [246, 122] on mat-icon "star" at bounding box center [242, 121] width 9 height 9
click at [247, 122] on mat-icon "star" at bounding box center [251, 121] width 9 height 9
click at [244, 208] on button "Submit" at bounding box center [259, 209] width 47 height 16
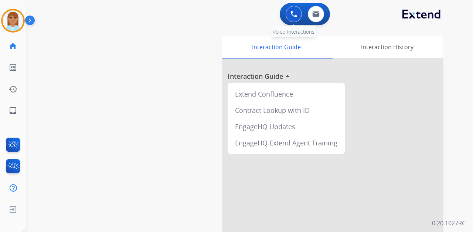
click at [297, 9] on button at bounding box center [293, 14] width 16 height 16
click at [291, 12] on img at bounding box center [293, 14] width 7 height 7
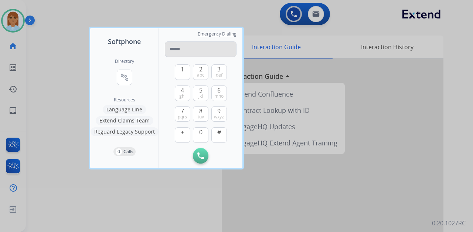
click at [180, 48] on input "tel" at bounding box center [201, 49] width 72 height 16
type input "**********"
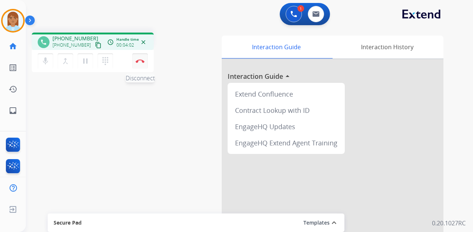
click at [137, 65] on button "Disconnect" at bounding box center [140, 61] width 16 height 16
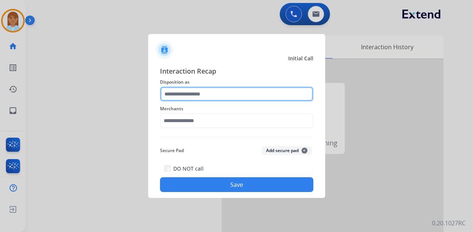
click at [190, 92] on input "text" at bounding box center [236, 93] width 153 height 15
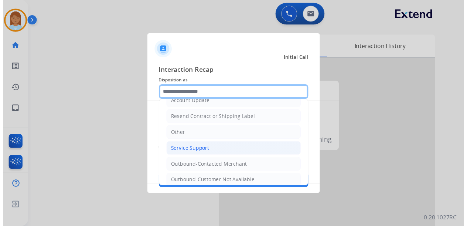
scroll to position [144, 0]
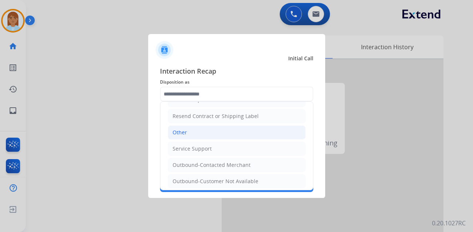
click at [189, 129] on li "Other" at bounding box center [237, 132] width 138 height 14
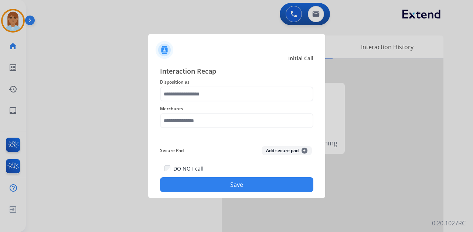
type input "*****"
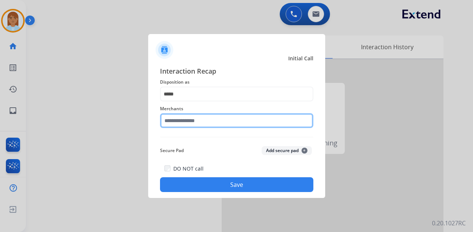
click at [192, 117] on input "text" at bounding box center [236, 120] width 153 height 15
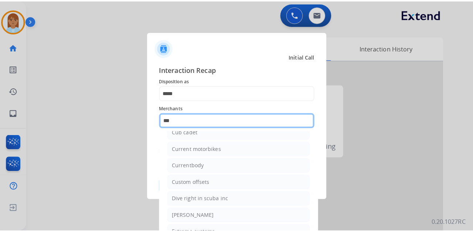
scroll to position [0, 0]
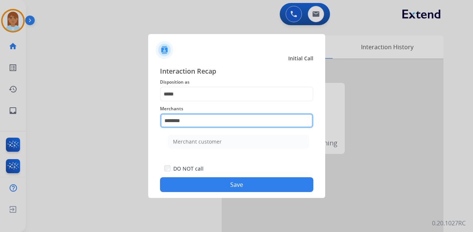
drag, startPoint x: 202, startPoint y: 123, endPoint x: 117, endPoint y: 128, distance: 85.5
click at [0, 131] on app-contact-recap-modal "Initial Call Interaction Recap Disposition as ***** Merchants ******** Merchant…" at bounding box center [0, 116] width 0 height 232
type input "********"
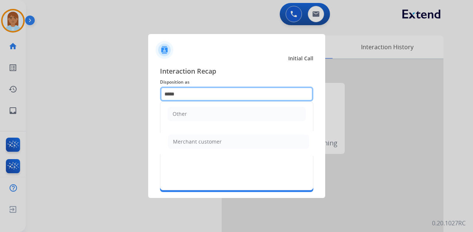
drag, startPoint x: 188, startPoint y: 92, endPoint x: 61, endPoint y: 98, distance: 127.2
click at [0, 97] on app-contact-recap-modal "Initial Call Interaction Recap Disposition as ***** Other Merchants ******** Me…" at bounding box center [0, 116] width 0 height 232
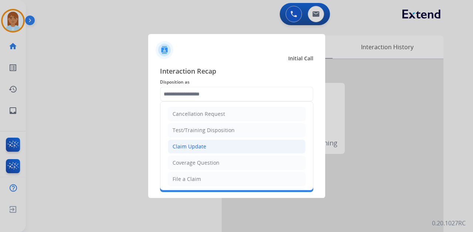
click at [197, 147] on div "Claim Update" at bounding box center [189, 146] width 34 height 7
type input "**********"
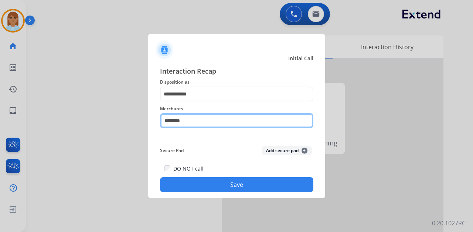
click at [191, 120] on input "********" at bounding box center [236, 120] width 153 height 15
drag, startPoint x: 191, startPoint y: 120, endPoint x: -38, endPoint y: 154, distance: 231.1
click at [0, 154] on html "**********" at bounding box center [236, 116] width 473 height 232
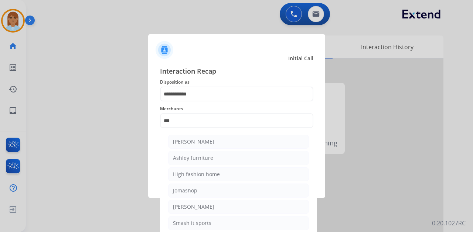
type input "**********"
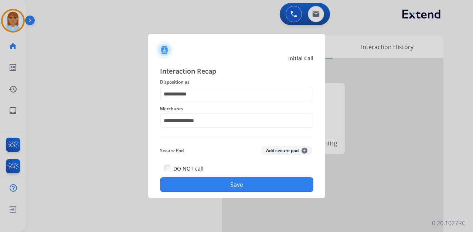
click at [211, 182] on button "Save" at bounding box center [236, 184] width 153 height 15
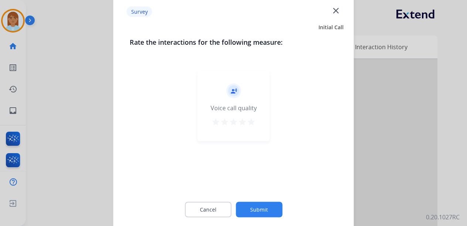
click at [245, 124] on mat-icon "star" at bounding box center [242, 121] width 9 height 9
click at [254, 120] on mat-icon "star" at bounding box center [251, 121] width 9 height 9
click at [263, 215] on button "Submit" at bounding box center [259, 209] width 47 height 16
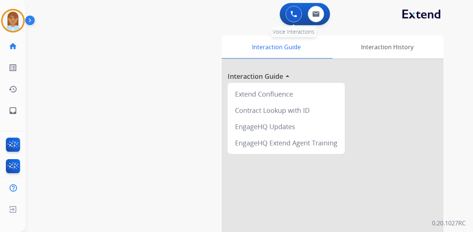
click at [300, 7] on div "0 Voice Interactions" at bounding box center [294, 14] width 22 height 16
click at [295, 12] on img at bounding box center [293, 14] width 7 height 7
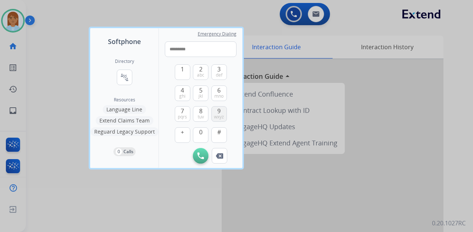
type input "**********"
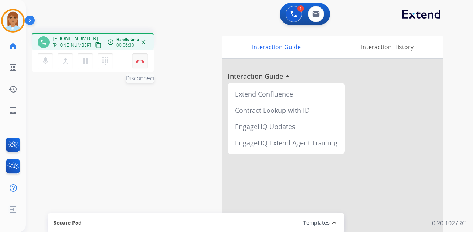
click at [143, 62] on img at bounding box center [140, 61] width 9 height 4
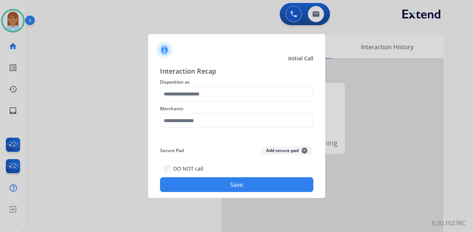
click at [5, 20] on div at bounding box center [236, 116] width 473 height 232
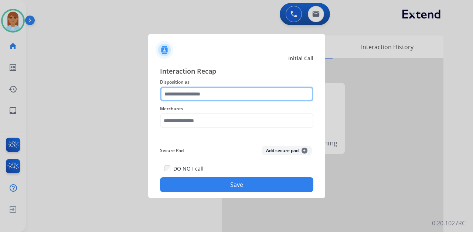
click at [203, 92] on input "text" at bounding box center [236, 93] width 153 height 15
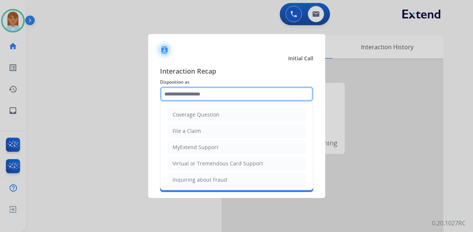
scroll to position [123, 0]
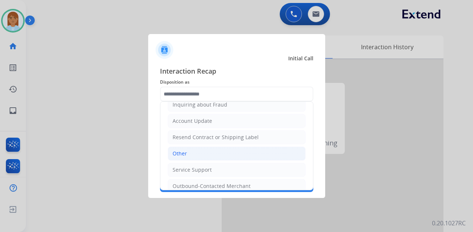
click at [208, 146] on li "Other" at bounding box center [237, 153] width 138 height 14
type input "*****"
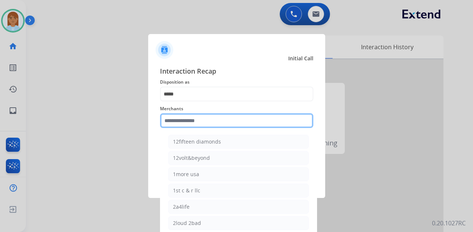
click at [221, 117] on input "text" at bounding box center [236, 120] width 153 height 15
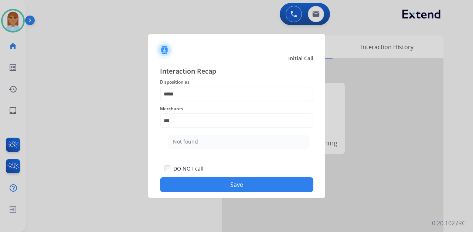
click at [215, 140] on li "Not found" at bounding box center [238, 141] width 141 height 14
type input "*********"
click at [210, 185] on button "Save" at bounding box center [236, 184] width 153 height 15
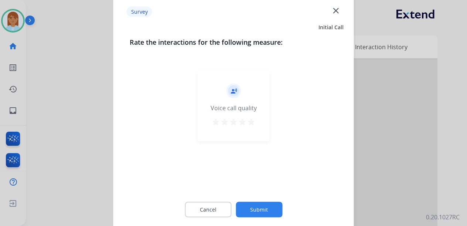
click at [26, 20] on div at bounding box center [233, 113] width 467 height 226
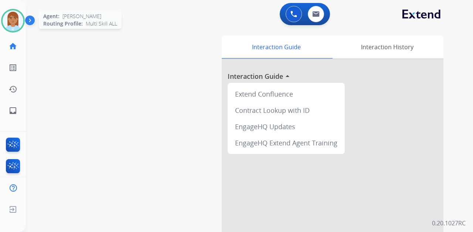
click at [9, 14] on img at bounding box center [13, 20] width 21 height 21
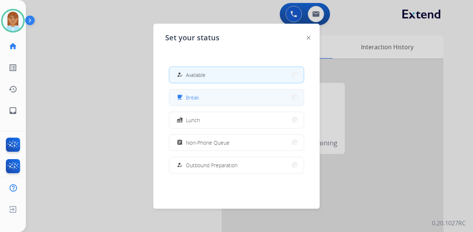
click at [199, 100] on button "free_breakfast Break" at bounding box center [236, 97] width 134 height 16
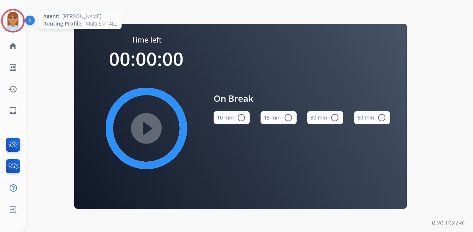
click at [20, 22] on img at bounding box center [13, 20] width 21 height 21
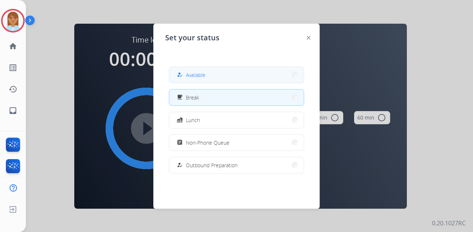
click at [229, 69] on button "how_to_reg Available" at bounding box center [236, 75] width 134 height 16
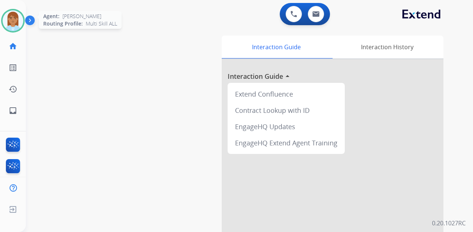
click at [13, 29] on img at bounding box center [13, 20] width 21 height 21
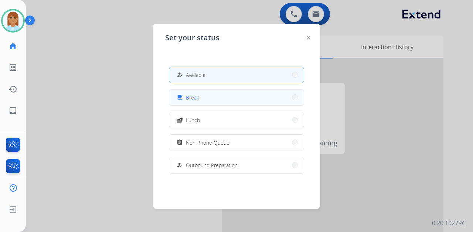
click at [201, 103] on button "free_breakfast Break" at bounding box center [236, 97] width 134 height 16
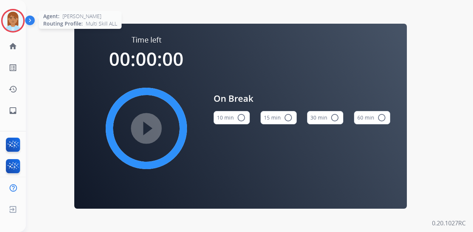
click at [10, 15] on img at bounding box center [13, 20] width 21 height 21
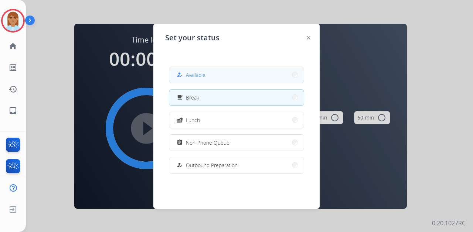
click at [253, 69] on button "how_to_reg Available" at bounding box center [236, 75] width 134 height 16
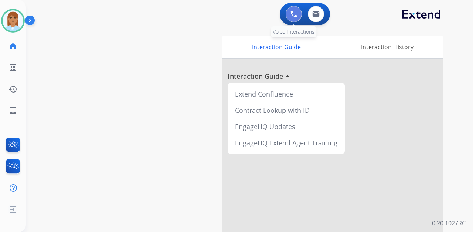
click at [291, 12] on img at bounding box center [293, 14] width 7 height 7
click at [295, 14] on img at bounding box center [293, 14] width 7 height 7
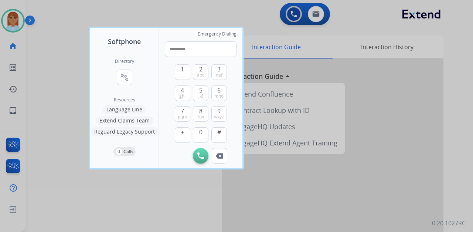
type input "**********"
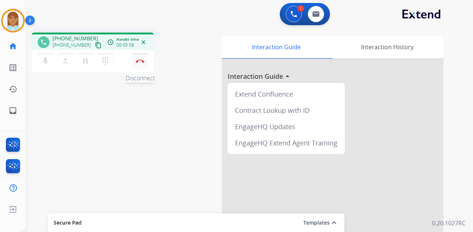
click at [142, 63] on button "Disconnect" at bounding box center [140, 61] width 16 height 16
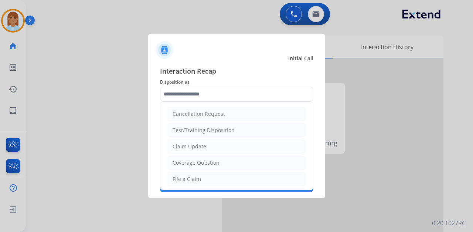
click at [166, 100] on input "text" at bounding box center [236, 93] width 153 height 15
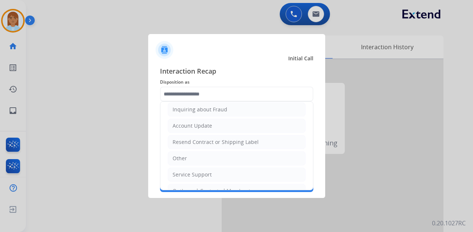
scroll to position [144, 0]
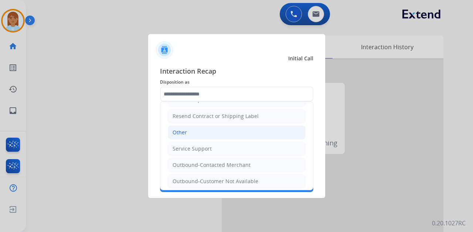
click at [194, 130] on li "Other" at bounding box center [237, 132] width 138 height 14
type input "*****"
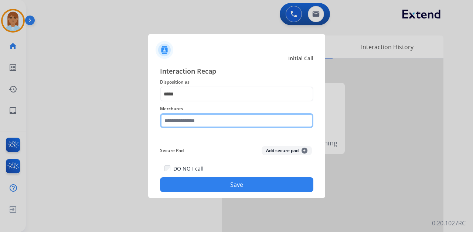
click at [191, 124] on input "text" at bounding box center [236, 120] width 153 height 15
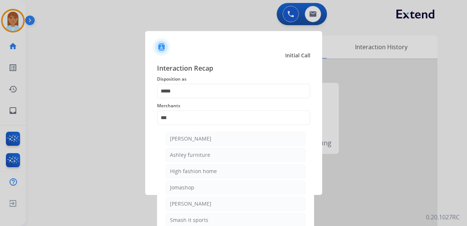
drag, startPoint x: 191, startPoint y: 138, endPoint x: 183, endPoint y: 143, distance: 9.1
click at [190, 138] on div "[PERSON_NAME]" at bounding box center [190, 138] width 41 height 7
type input "**********"
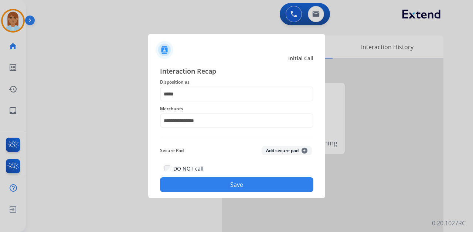
click at [186, 188] on button "Save" at bounding box center [236, 184] width 153 height 15
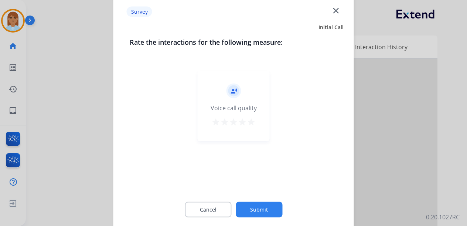
click at [253, 126] on mat-icon "star" at bounding box center [251, 121] width 9 height 9
click at [251, 208] on button "Submit" at bounding box center [259, 209] width 47 height 16
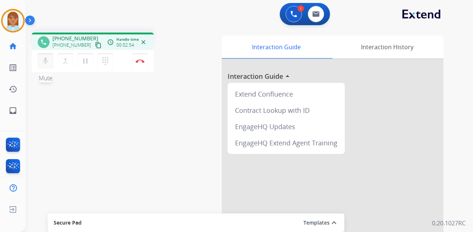
click at [43, 61] on mat-icon "mic" at bounding box center [45, 61] width 9 height 9
click at [47, 62] on mat-icon "mic_off" at bounding box center [45, 61] width 9 height 9
click at [318, 14] on img at bounding box center [315, 14] width 7 height 6
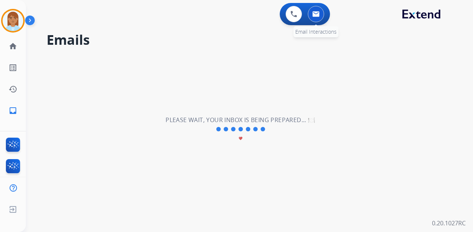
click at [319, 18] on button at bounding box center [316, 14] width 16 height 16
click at [314, 17] on img at bounding box center [315, 14] width 7 height 6
click at [318, 16] on img at bounding box center [315, 14] width 7 height 6
click at [314, 14] on img at bounding box center [315, 14] width 7 height 6
click at [321, 15] on button at bounding box center [316, 14] width 16 height 16
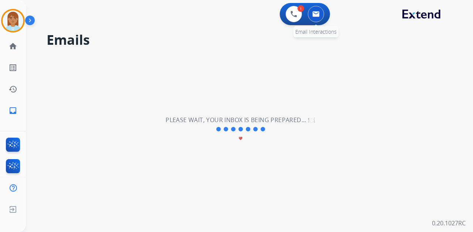
click at [321, 14] on button at bounding box center [316, 14] width 16 height 16
click at [317, 17] on button at bounding box center [316, 14] width 16 height 16
click at [223, 75] on div "**********" at bounding box center [240, 129] width 429 height 205
click at [14, 21] on img at bounding box center [13, 20] width 21 height 21
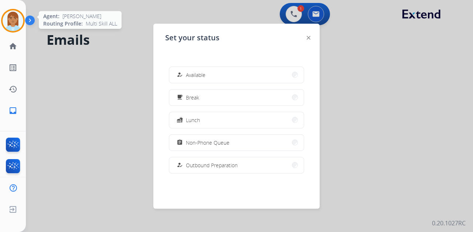
click at [13, 21] on img at bounding box center [13, 20] width 21 height 21
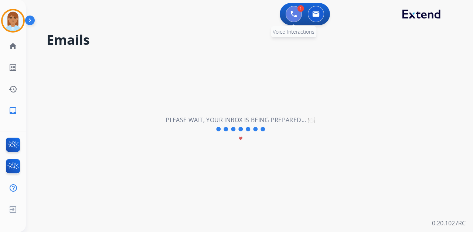
click at [294, 18] on button at bounding box center [293, 14] width 16 height 16
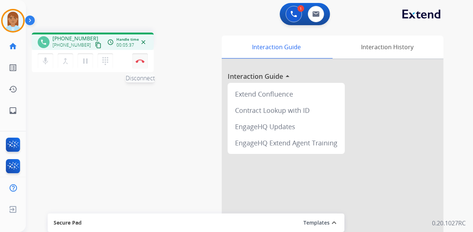
click at [141, 62] on img at bounding box center [140, 61] width 9 height 4
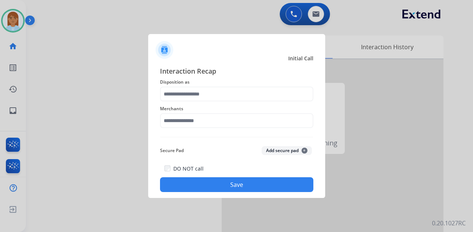
click at [16, 23] on div at bounding box center [236, 116] width 473 height 232
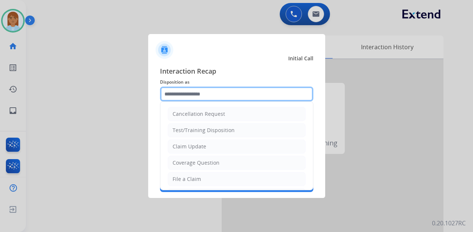
click at [196, 93] on input "text" at bounding box center [236, 93] width 153 height 15
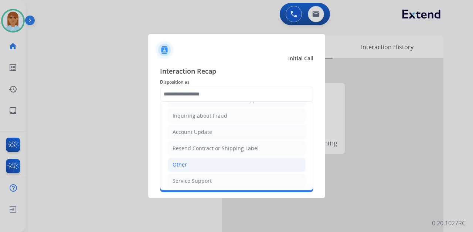
click at [194, 157] on li "Other" at bounding box center [237, 164] width 138 height 14
type input "*****"
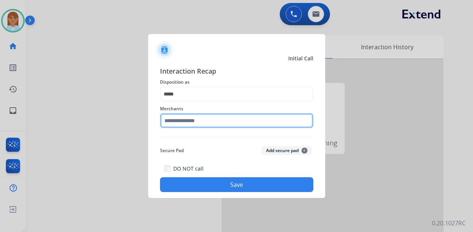
click at [201, 124] on input "text" at bounding box center [236, 120] width 153 height 15
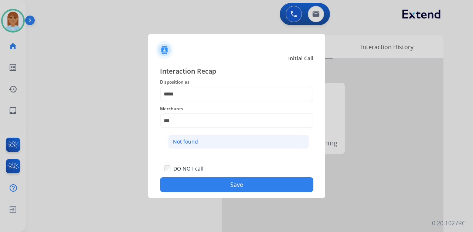
click at [186, 148] on li "Not found" at bounding box center [238, 141] width 141 height 14
type input "*********"
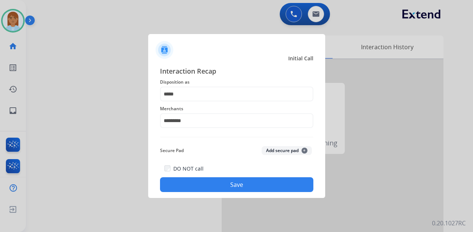
click at [188, 189] on button "Save" at bounding box center [236, 184] width 153 height 15
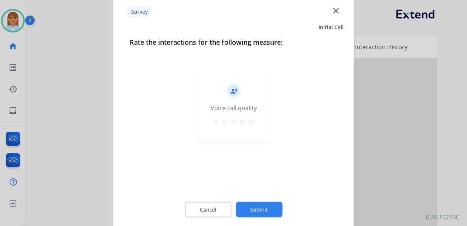
click at [4, 26] on div at bounding box center [233, 113] width 467 height 226
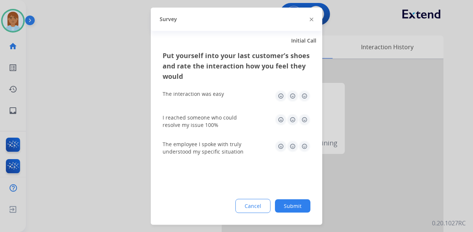
click at [288, 203] on button "Submit" at bounding box center [292, 205] width 35 height 13
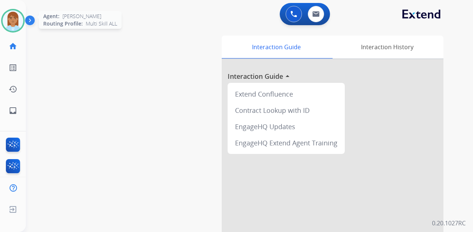
click at [10, 30] on img at bounding box center [13, 20] width 21 height 21
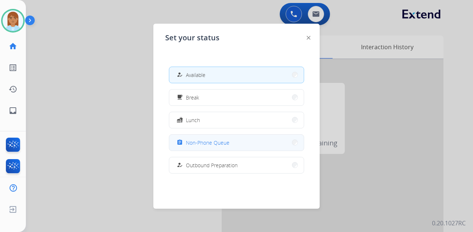
click at [184, 146] on div "assignment" at bounding box center [180, 142] width 11 height 9
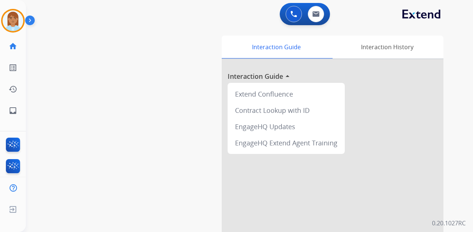
drag, startPoint x: 14, startPoint y: 25, endPoint x: 24, endPoint y: 35, distance: 14.1
click at [14, 25] on img at bounding box center [13, 20] width 21 height 21
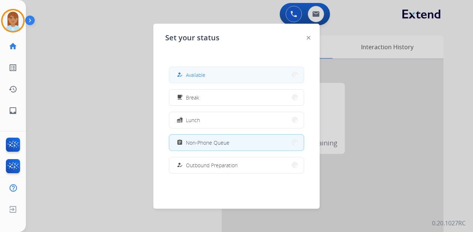
click at [182, 75] on mat-icon "how_to_reg" at bounding box center [180, 75] width 6 height 6
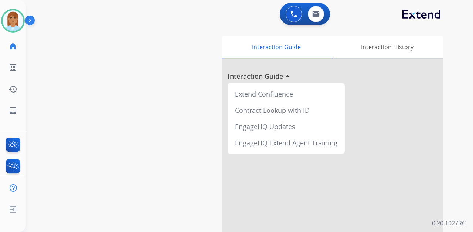
click at [452, 231] on div "Interaction Guide Interaction History Interaction Guide arrow_drop_up Extend Co…" at bounding box center [333, 183] width 243 height 302
click at [16, 21] on img at bounding box center [13, 20] width 21 height 21
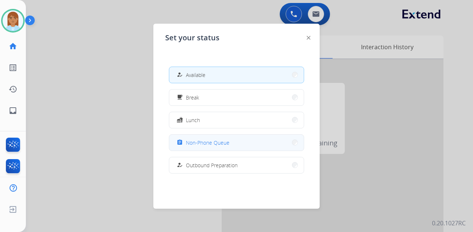
click at [193, 144] on span "Non-Phone Queue" at bounding box center [208, 142] width 44 height 8
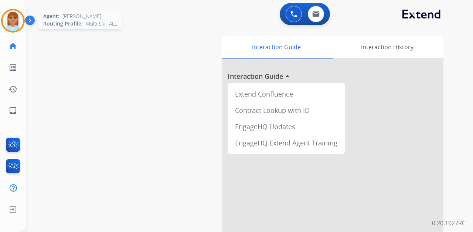
click at [12, 24] on img at bounding box center [13, 20] width 21 height 21
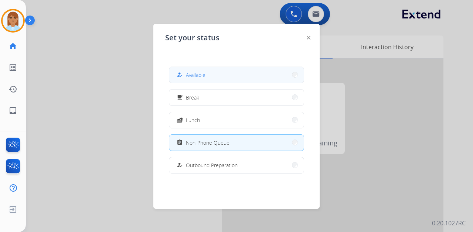
click at [191, 75] on span "Available" at bounding box center [196, 75] width 20 height 8
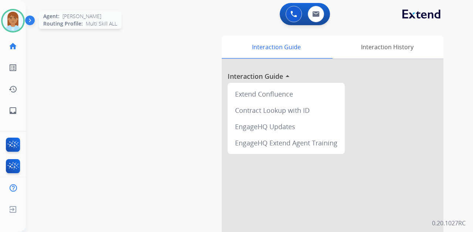
click at [13, 21] on img at bounding box center [13, 20] width 21 height 21
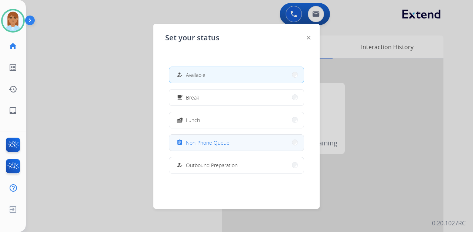
click at [211, 143] on span "Non-Phone Queue" at bounding box center [208, 142] width 44 height 8
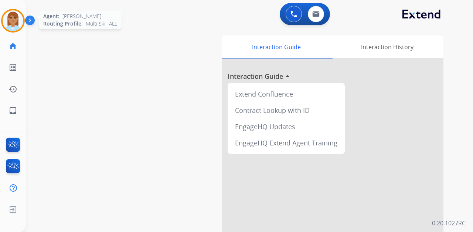
click at [8, 29] on img at bounding box center [13, 20] width 21 height 21
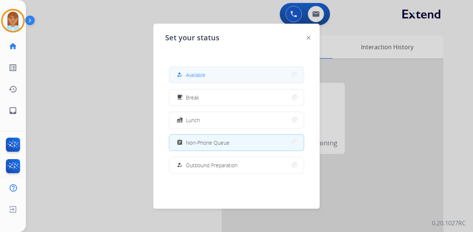
click at [203, 72] on span "Available" at bounding box center [196, 75] width 20 height 8
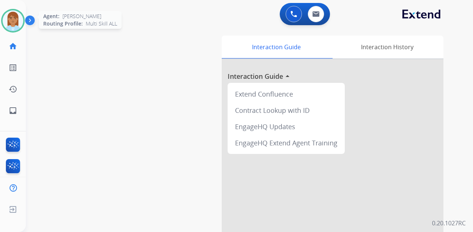
click at [18, 20] on img at bounding box center [13, 20] width 21 height 21
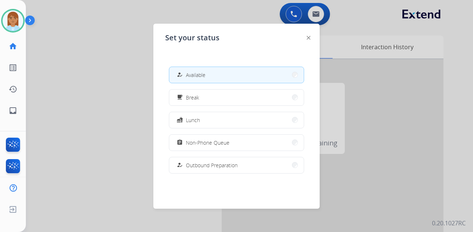
click at [267, 21] on div at bounding box center [236, 116] width 473 height 232
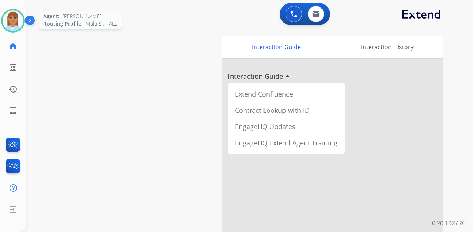
click at [4, 18] on img at bounding box center [13, 20] width 21 height 21
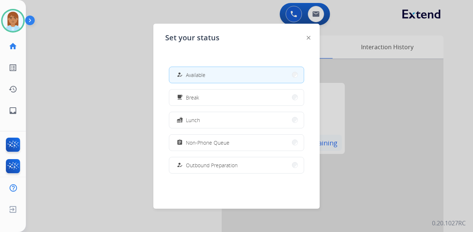
drag, startPoint x: 262, startPoint y: 145, endPoint x: 255, endPoint y: 147, distance: 7.6
click at [260, 146] on button "assignment Non-Phone Queue" at bounding box center [236, 142] width 134 height 16
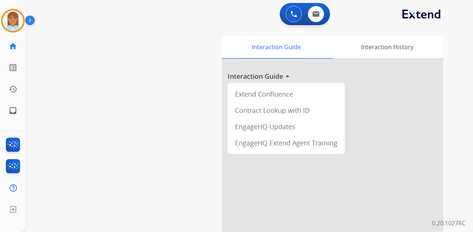
click at [295, 25] on div "0 Voice Interactions 0 Email Interactions" at bounding box center [245, 15] width 420 height 24
drag, startPoint x: 16, startPoint y: 12, endPoint x: 23, endPoint y: 13, distance: 7.2
click at [16, 12] on img at bounding box center [13, 20] width 21 height 21
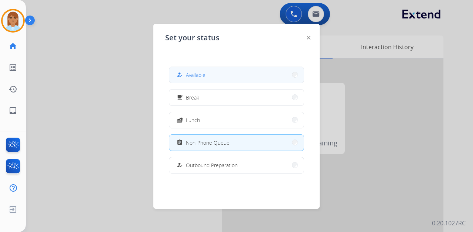
click at [185, 72] on div "how_to_reg" at bounding box center [180, 74] width 11 height 9
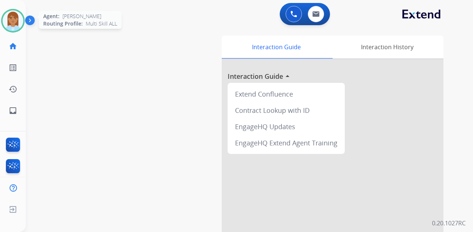
drag, startPoint x: -55, startPoint y: 165, endPoint x: 12, endPoint y: 22, distance: 158.0
click at [11, 20] on img at bounding box center [13, 20] width 21 height 21
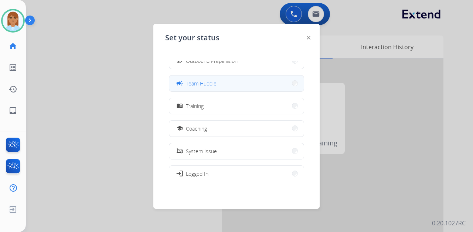
scroll to position [74, 0]
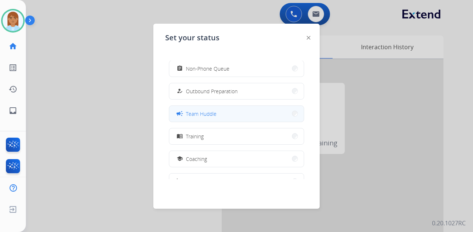
click at [197, 114] on span "Team Huddle" at bounding box center [201, 114] width 31 height 8
